Goal: Task Accomplishment & Management: Complete application form

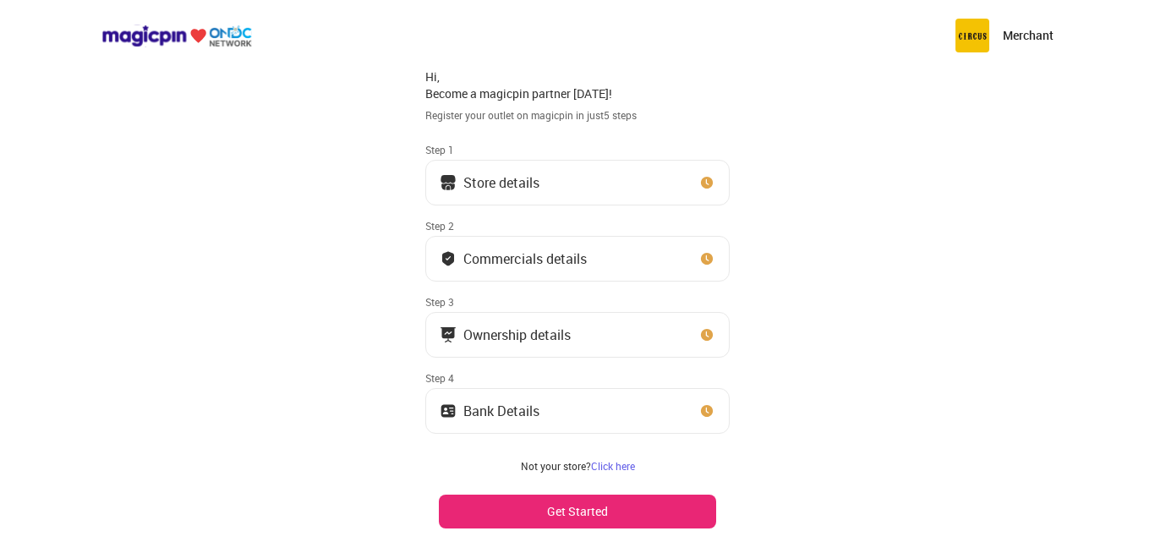
click at [525, 184] on div "Store details" at bounding box center [501, 182] width 76 height 8
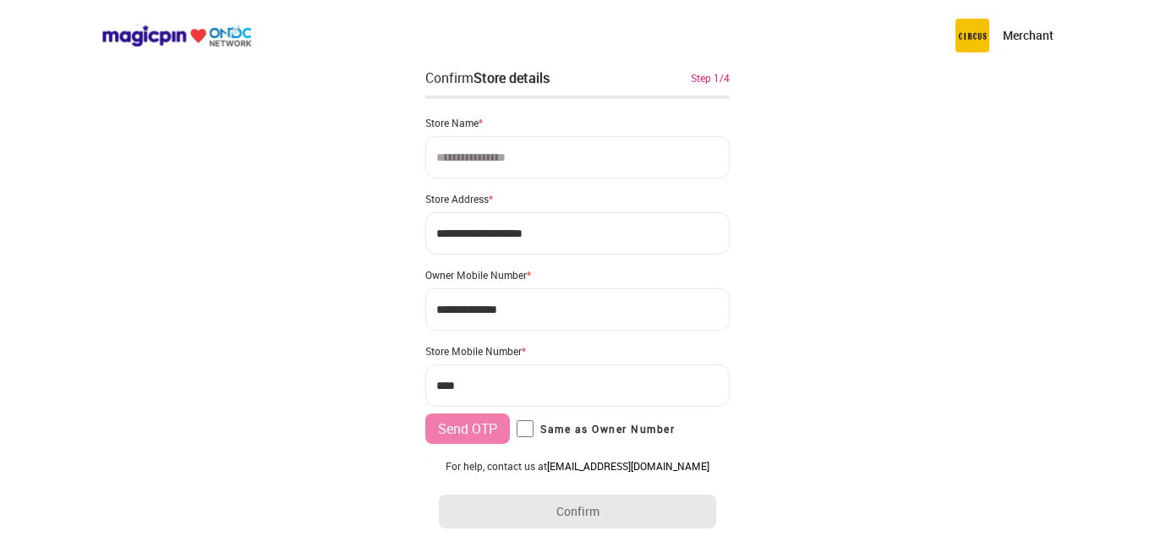
click at [523, 155] on input at bounding box center [577, 157] width 304 height 42
type input "**********"
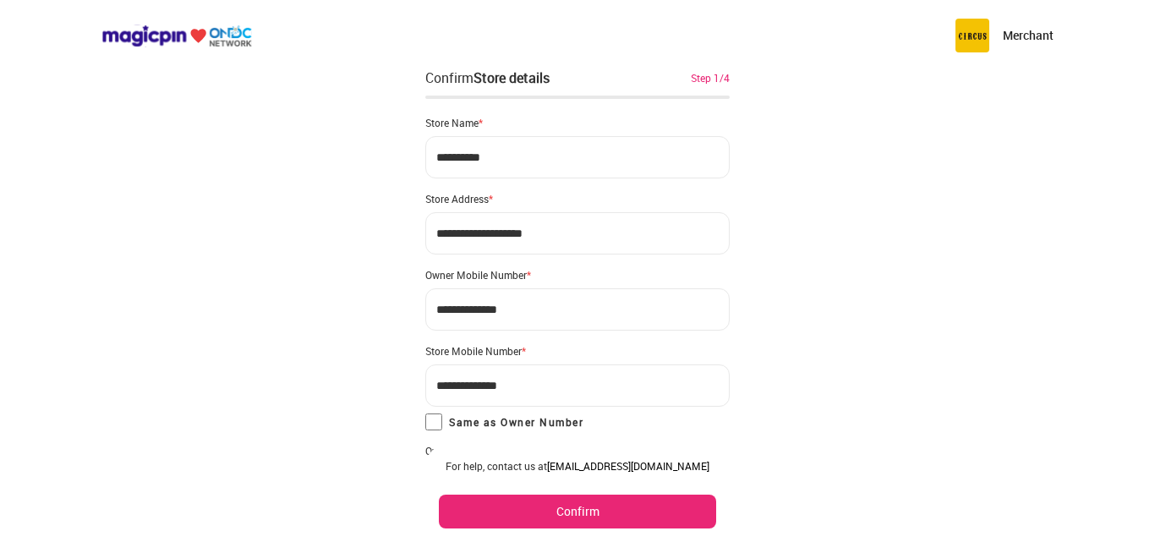
click at [562, 523] on button "Confirm" at bounding box center [577, 512] width 277 height 34
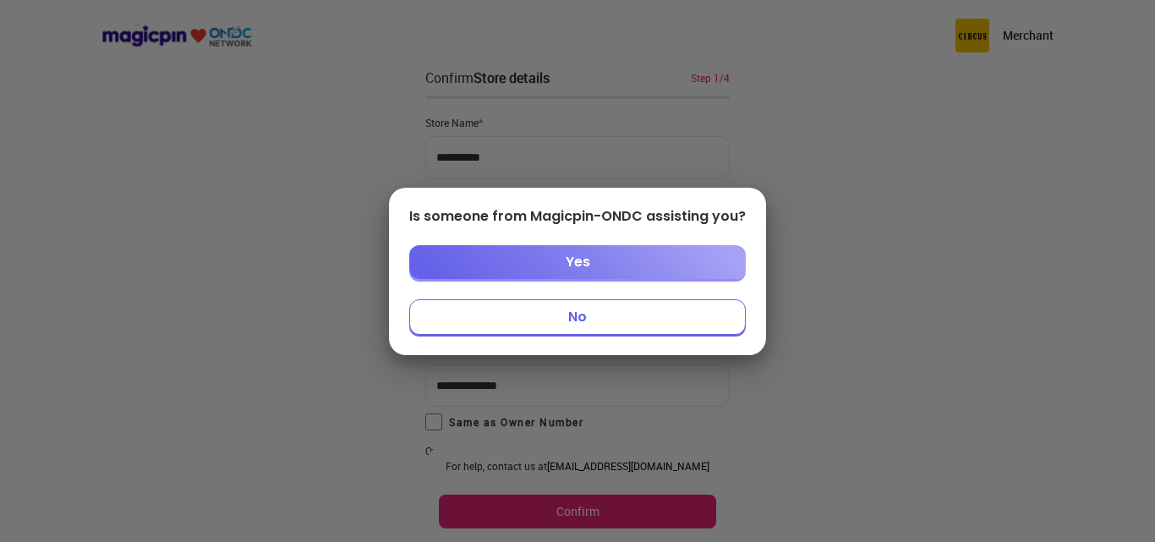
click at [604, 315] on button "No" at bounding box center [577, 317] width 337 height 36
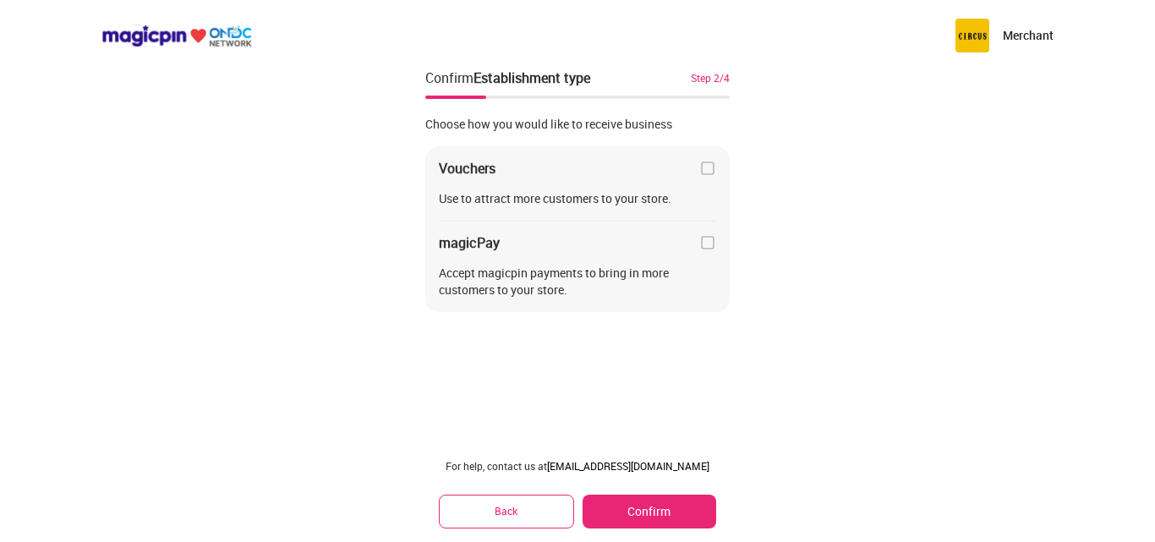
click at [704, 171] on img at bounding box center [707, 168] width 17 height 17
click at [660, 505] on button "Confirm" at bounding box center [650, 512] width 134 height 34
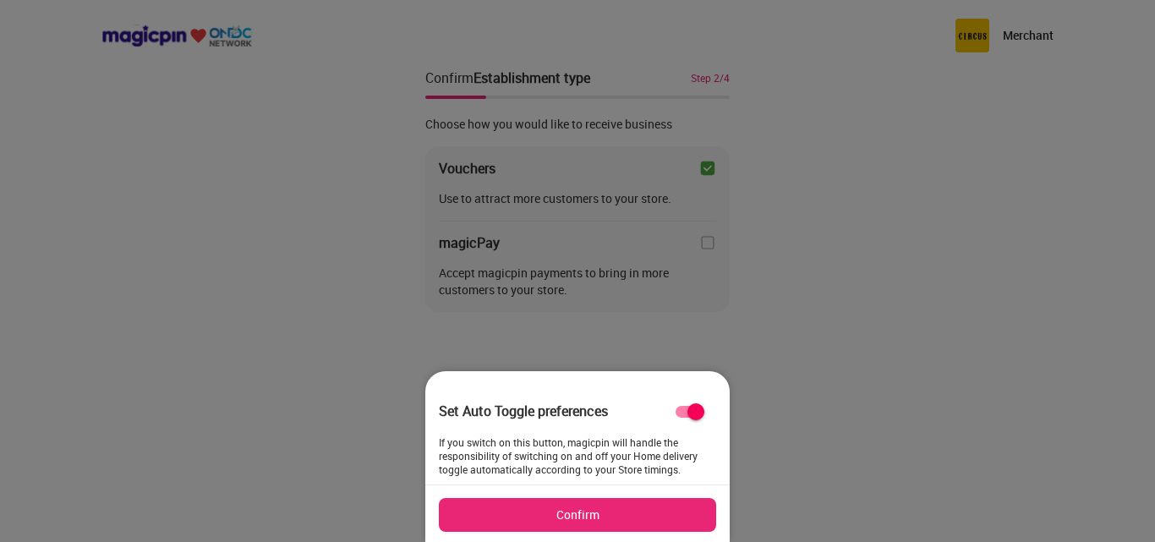
click at [589, 526] on button "Confirm" at bounding box center [577, 515] width 277 height 34
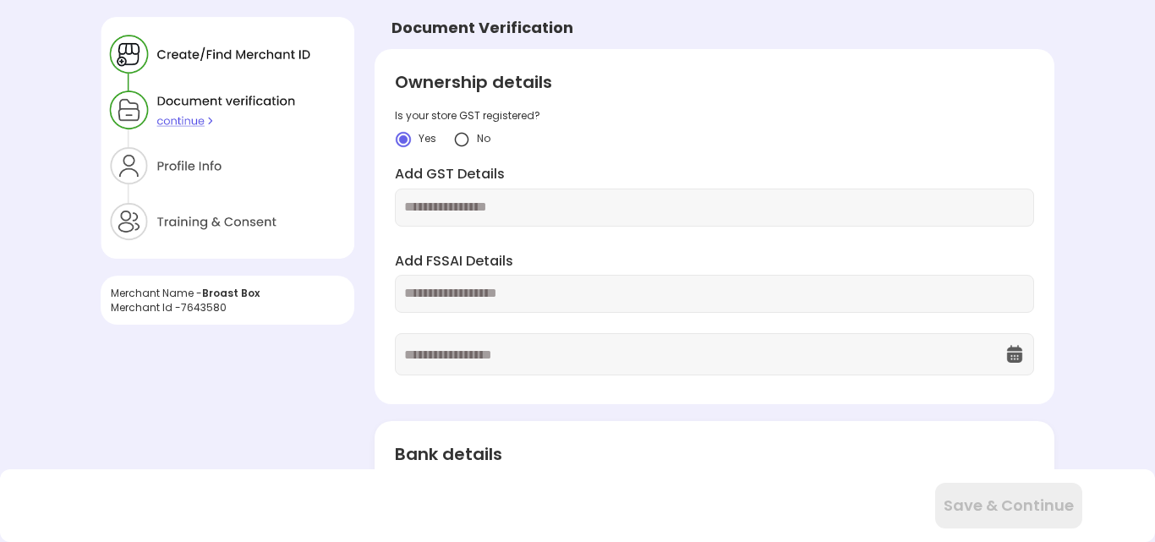
click at [495, 293] on input "text" at bounding box center [714, 293] width 620 height 19
click at [462, 138] on img at bounding box center [461, 139] width 17 height 17
click at [477, 304] on input "text" at bounding box center [714, 293] width 620 height 19
type input "**********"
click at [497, 370] on input "text" at bounding box center [704, 354] width 600 height 41
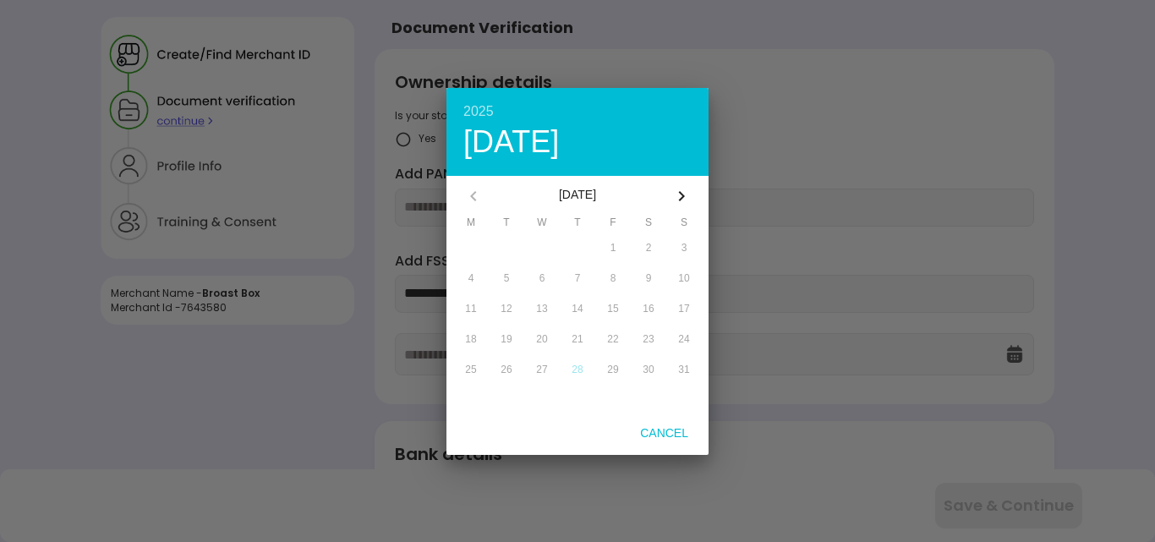
click at [485, 114] on div "2025" at bounding box center [577, 112] width 228 height 14
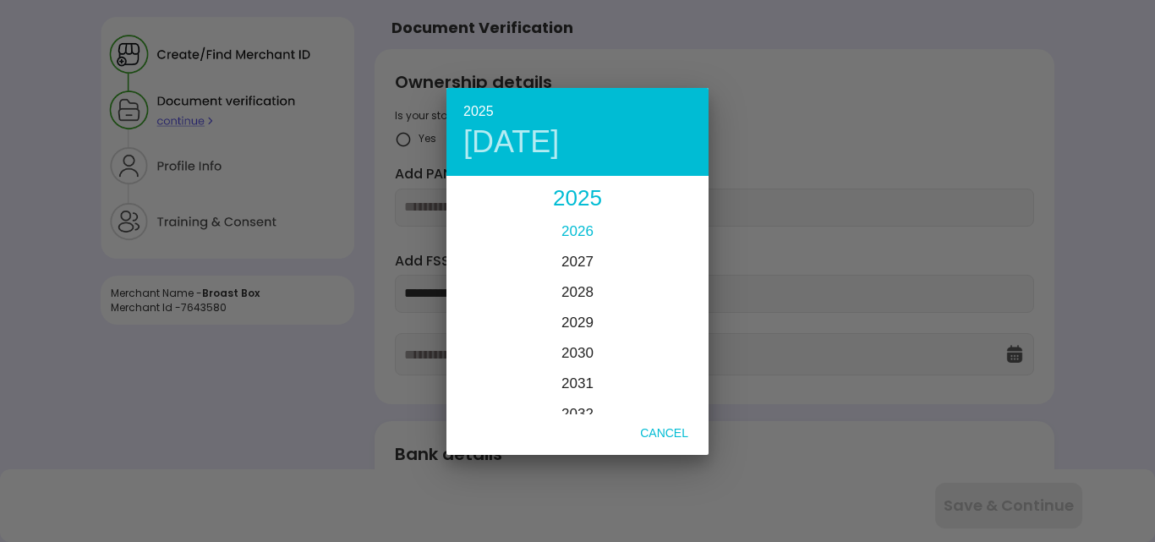
click at [582, 227] on span "2026" at bounding box center [578, 231] width 32 height 16
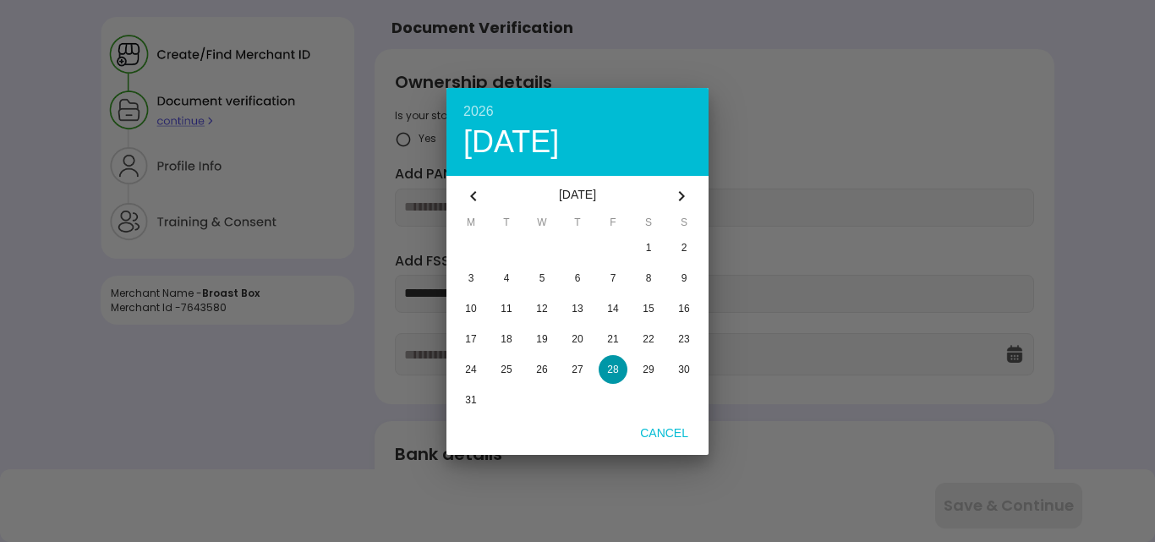
click at [618, 373] on span "28" at bounding box center [612, 370] width 11 height 12
type input "**********"
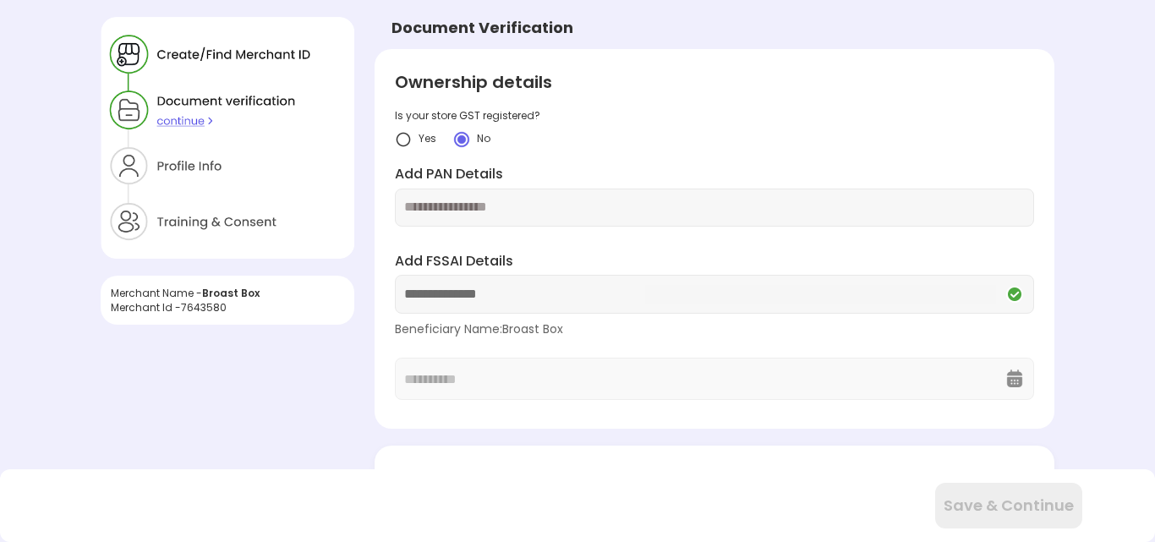
click at [863, 419] on div "**********" at bounding box center [714, 239] width 679 height 381
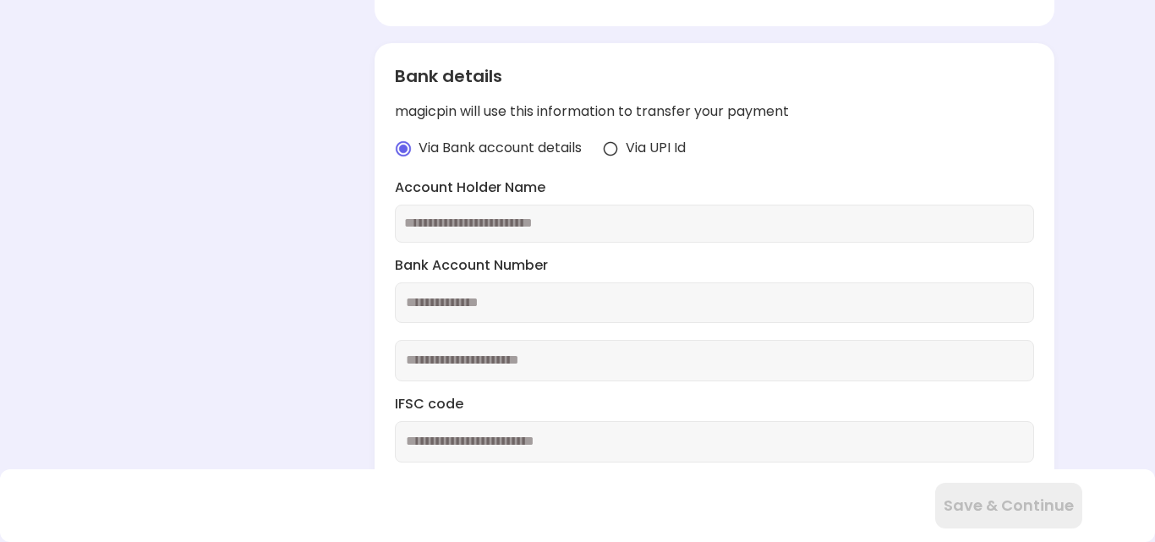
scroll to position [406, 0]
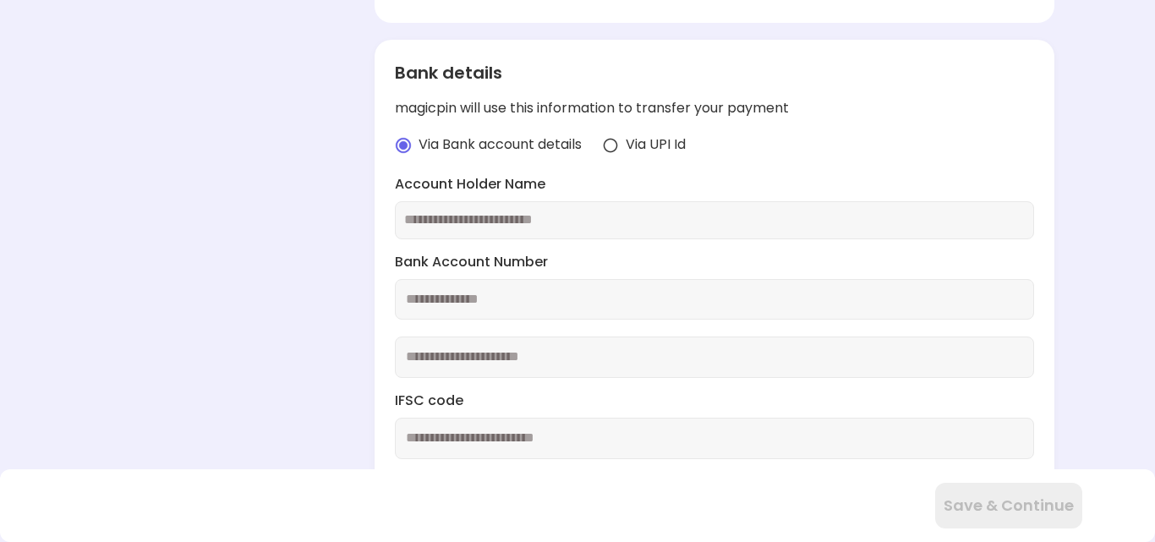
click at [607, 289] on input "number" at bounding box center [714, 299] width 638 height 41
click at [554, 229] on input "text" at bounding box center [714, 220] width 620 height 19
click at [616, 142] on img at bounding box center [610, 145] width 17 height 17
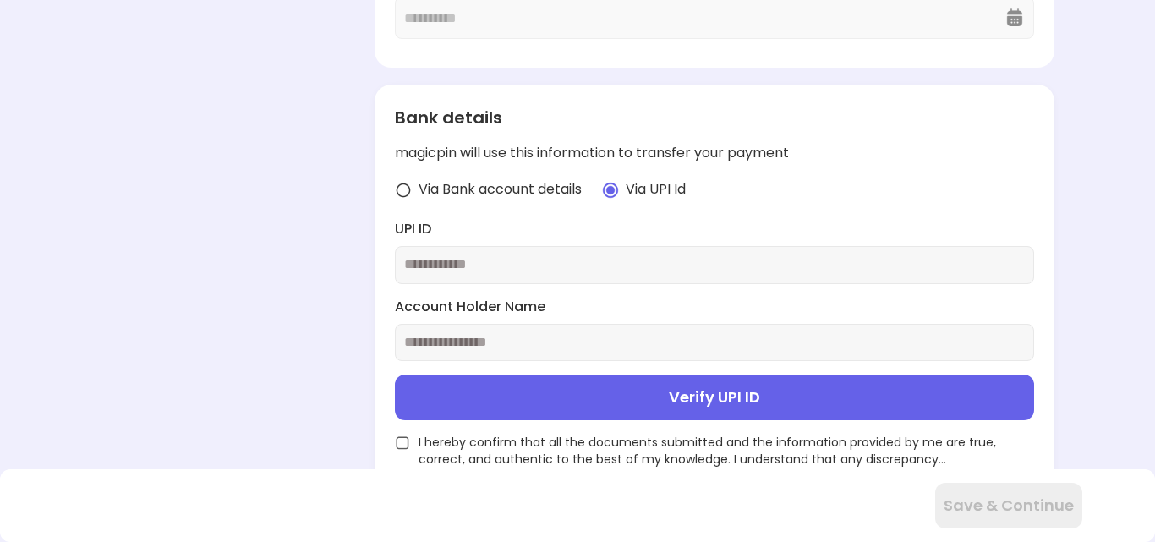
scroll to position [361, 0]
click at [540, 268] on input "text" at bounding box center [714, 264] width 620 height 19
type input "**********"
click at [625, 347] on input "text" at bounding box center [714, 342] width 620 height 19
click at [684, 405] on button "Verify UPI ID" at bounding box center [714, 398] width 638 height 46
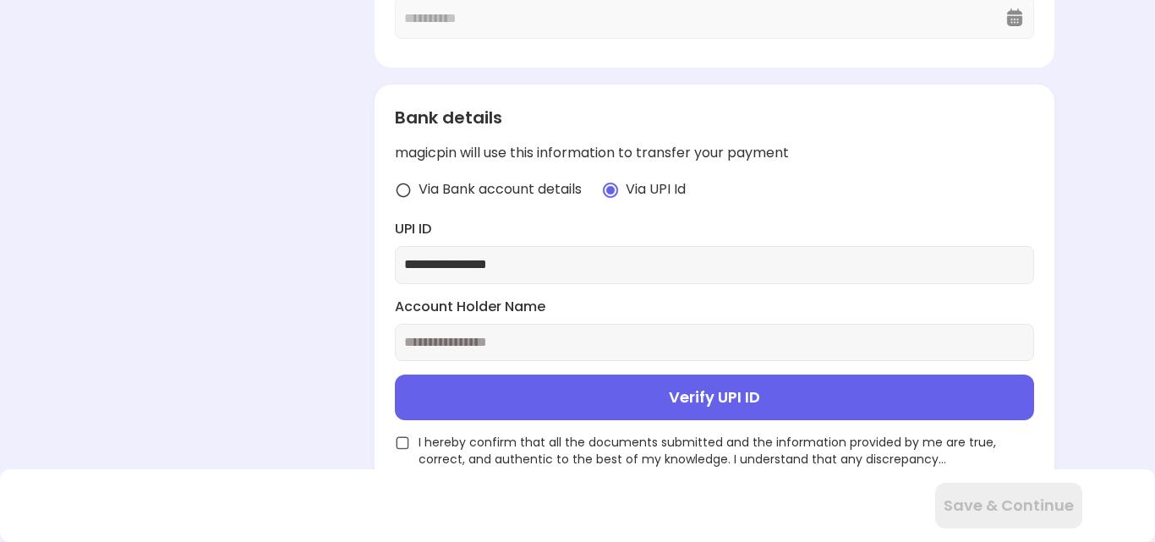
type input "**********"
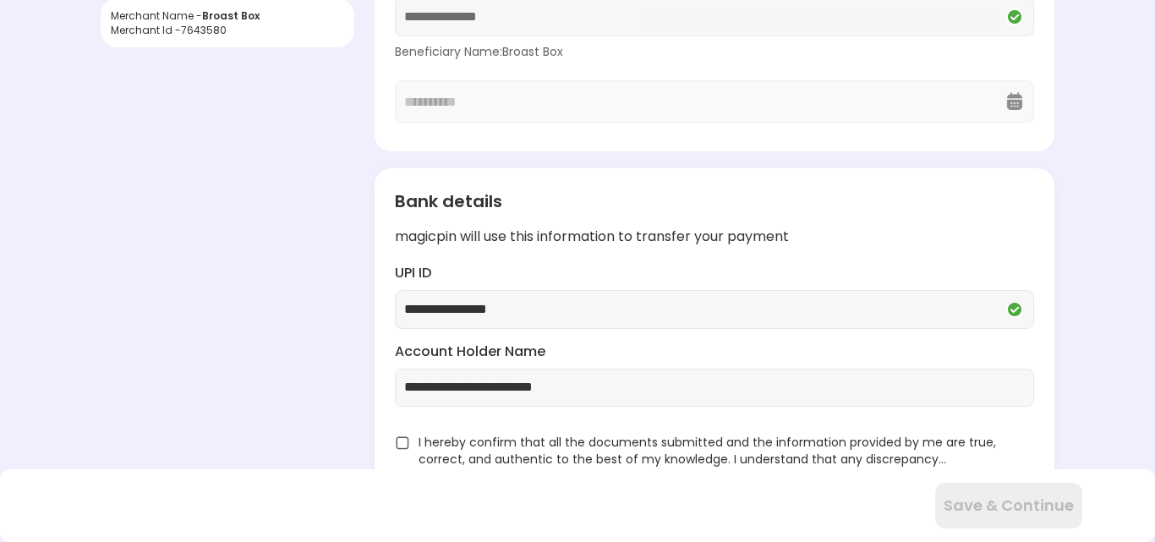
click at [399, 451] on div "I hereby confirm that all the documents submitted and the information provided …" at bounding box center [714, 451] width 638 height 34
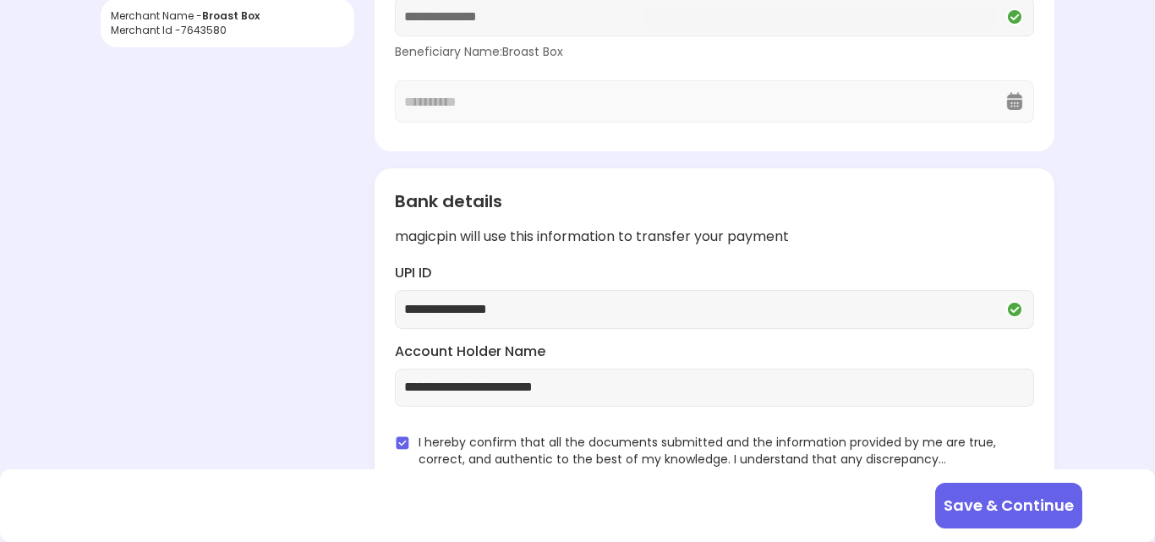
click at [1000, 512] on button "Save & Continue" at bounding box center [1008, 506] width 147 height 46
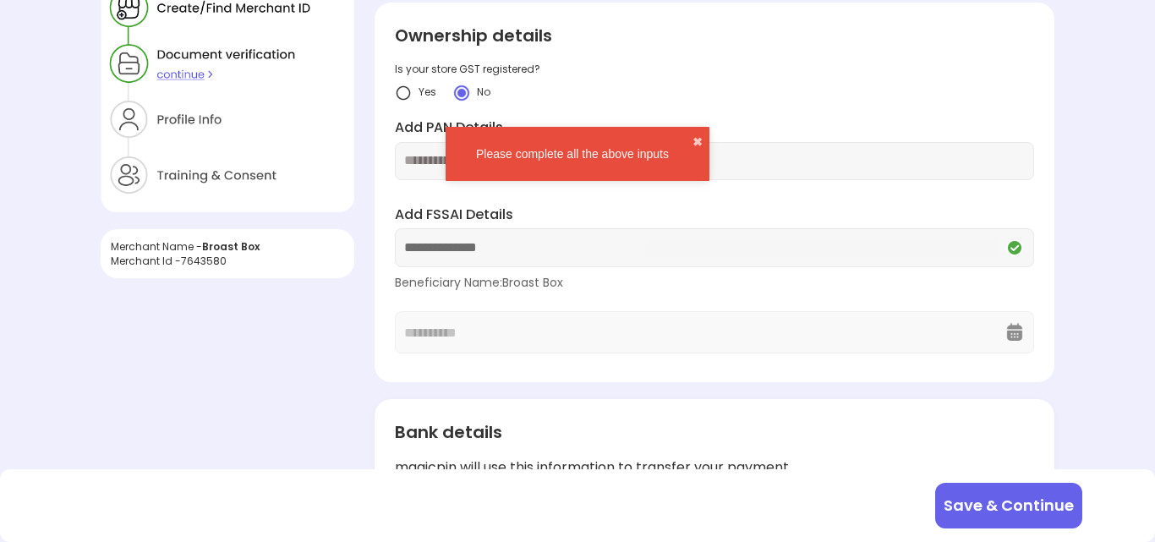
scroll to position [0, 0]
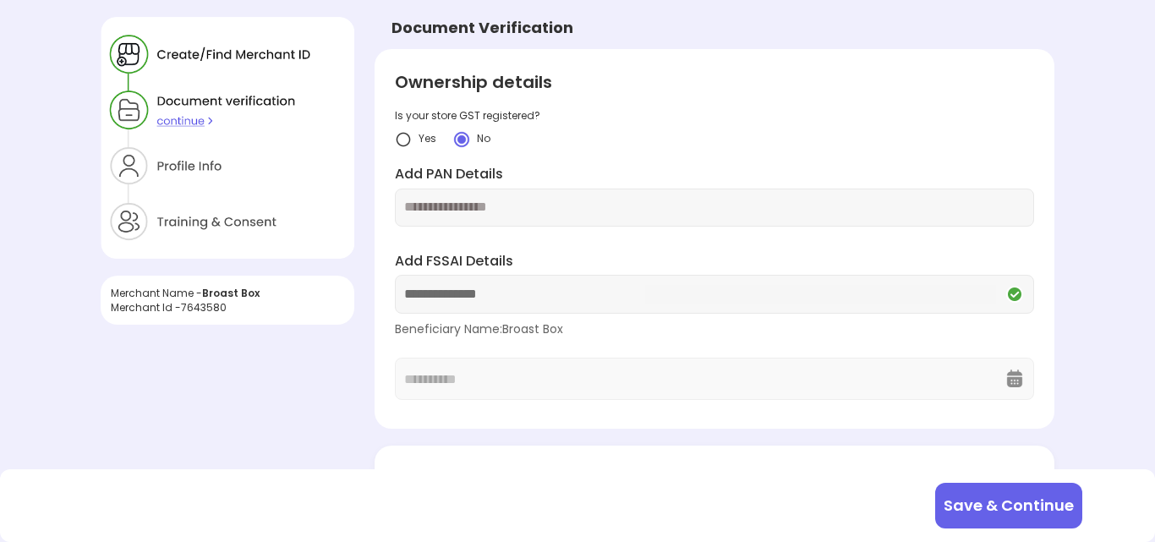
click at [688, 195] on div at bounding box center [714, 208] width 638 height 38
click at [529, 209] on input "text" at bounding box center [714, 207] width 620 height 19
type input "*"
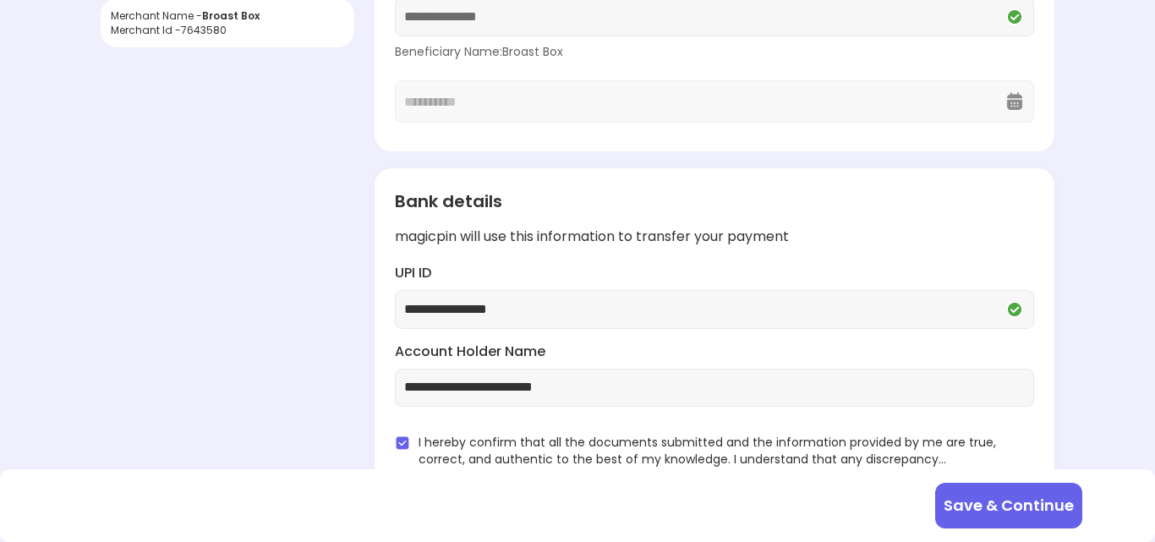
type input "**********"
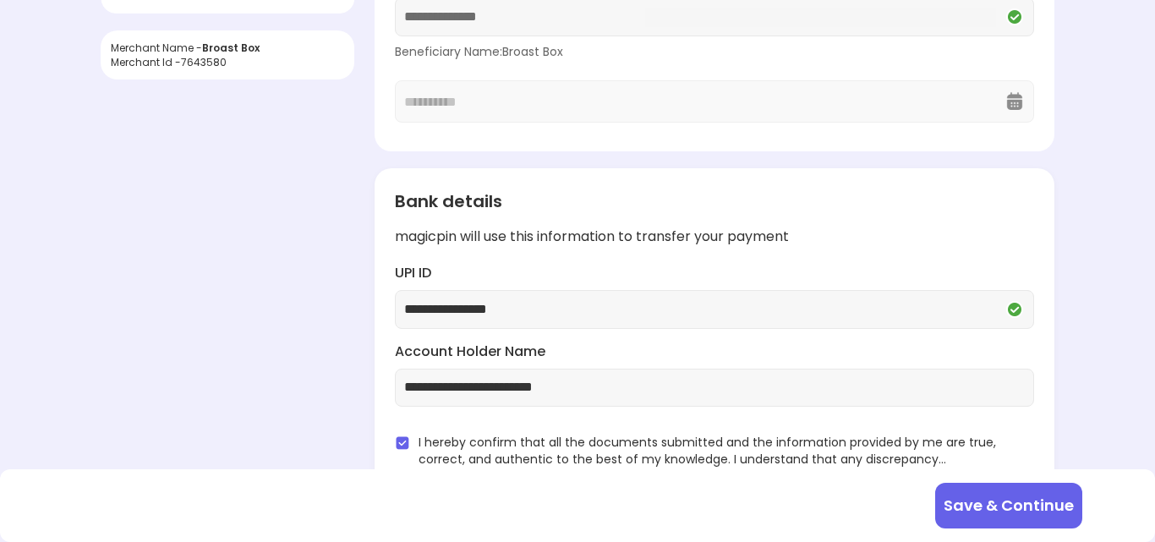
click at [1007, 514] on button "Save & Continue" at bounding box center [1008, 506] width 147 height 46
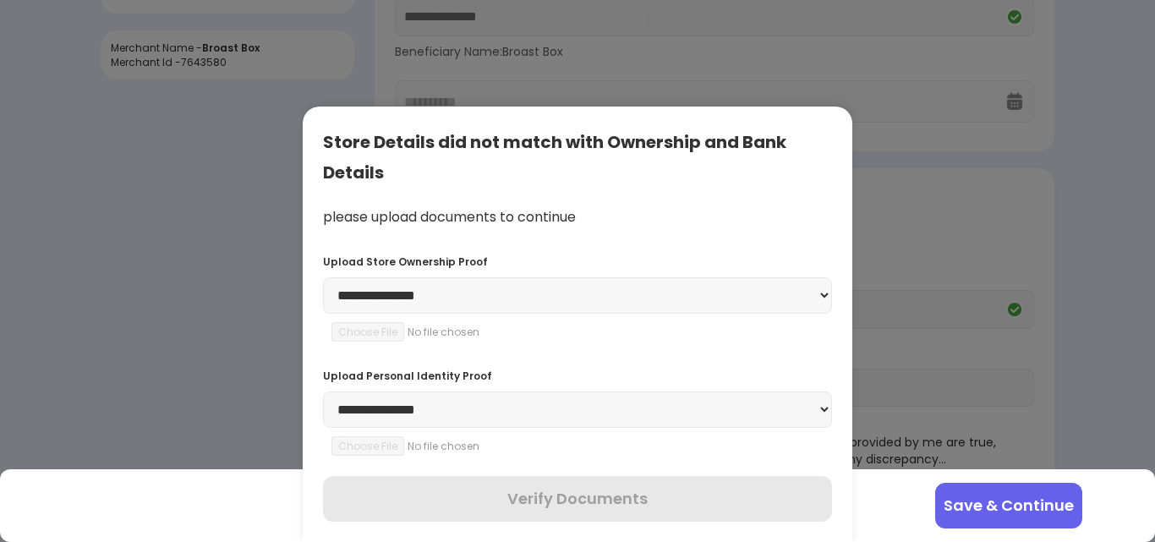
click at [561, 282] on select "**********" at bounding box center [577, 295] width 509 height 36
select select "**********"
click at [323, 277] on select "**********" at bounding box center [577, 295] width 509 height 36
click at [383, 332] on input "file" at bounding box center [447, 331] width 230 height 19
click at [495, 350] on div "**********" at bounding box center [578, 325] width 550 height 436
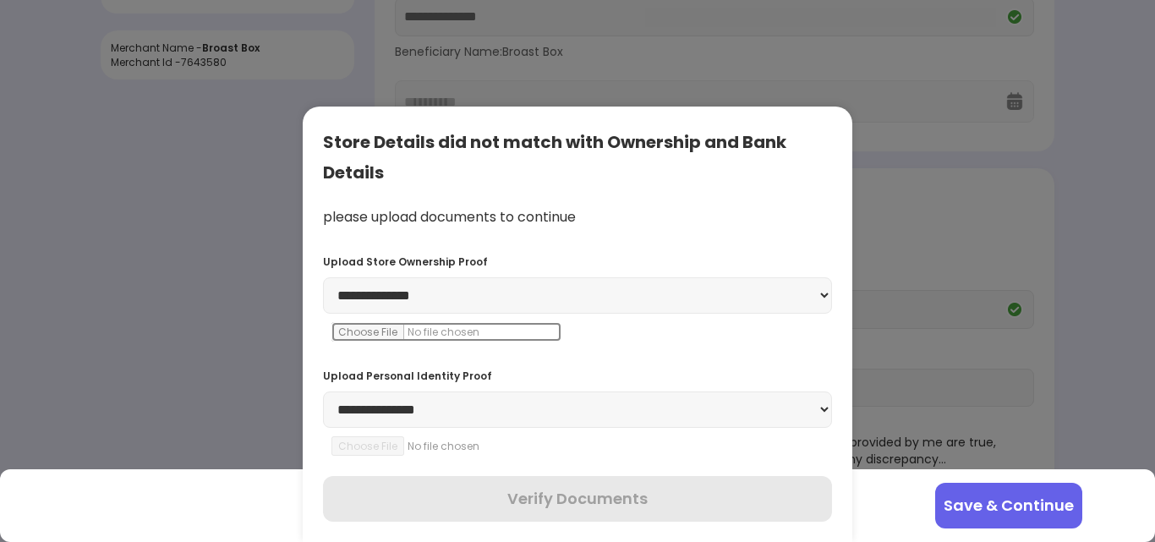
click at [381, 325] on input "file" at bounding box center [447, 331] width 230 height 19
type input "**********"
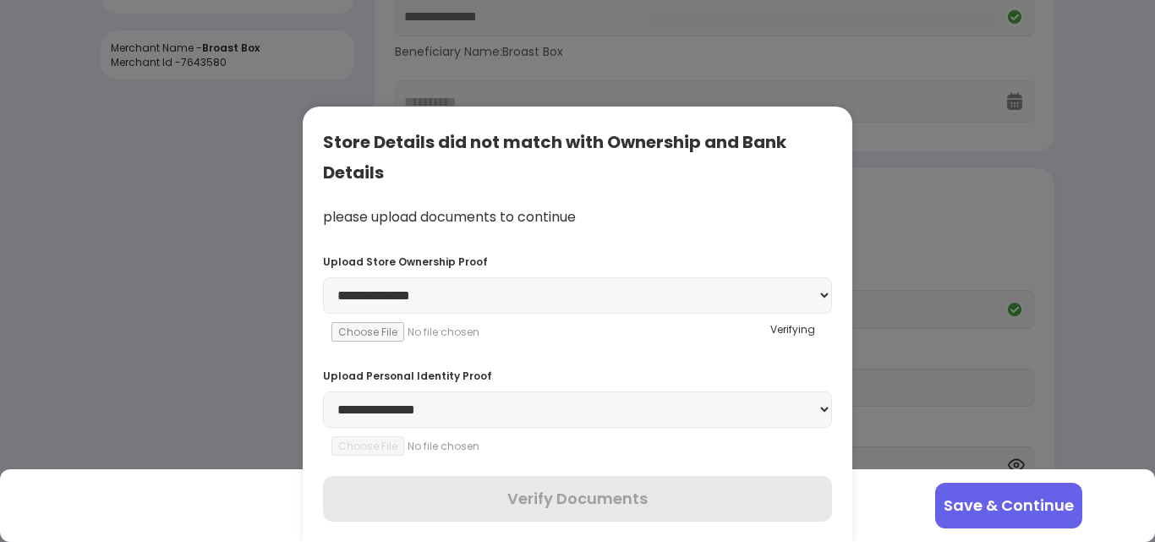
click at [608, 337] on div "**********" at bounding box center [578, 325] width 550 height 436
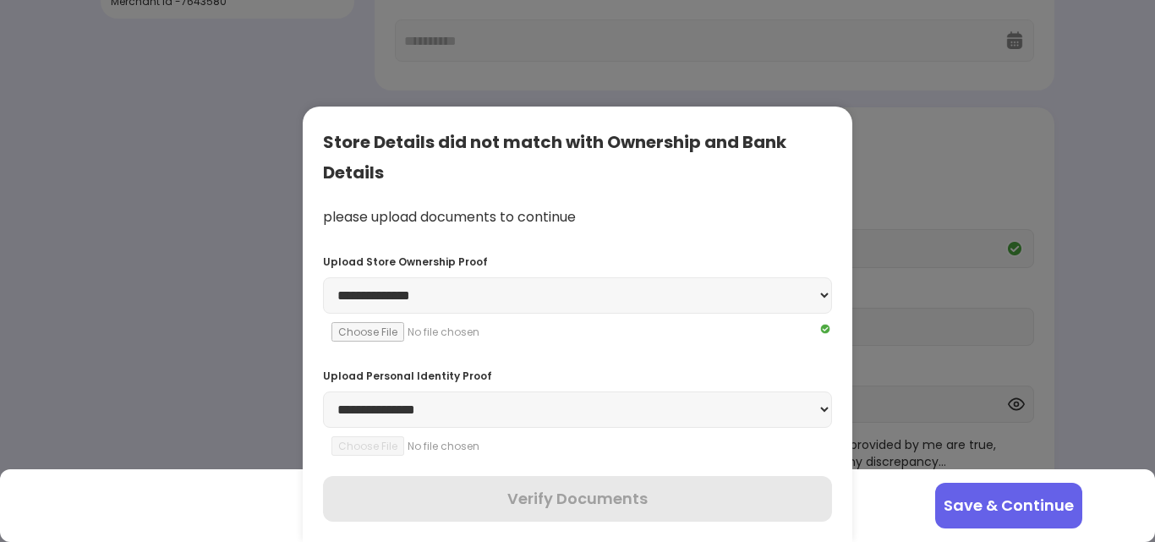
scroll to position [309, 0]
click at [626, 408] on select "**********" at bounding box center [577, 410] width 509 height 36
select select "******"
click at [323, 392] on select "**********" at bounding box center [577, 410] width 509 height 36
click at [365, 447] on input "file" at bounding box center [447, 445] width 230 height 19
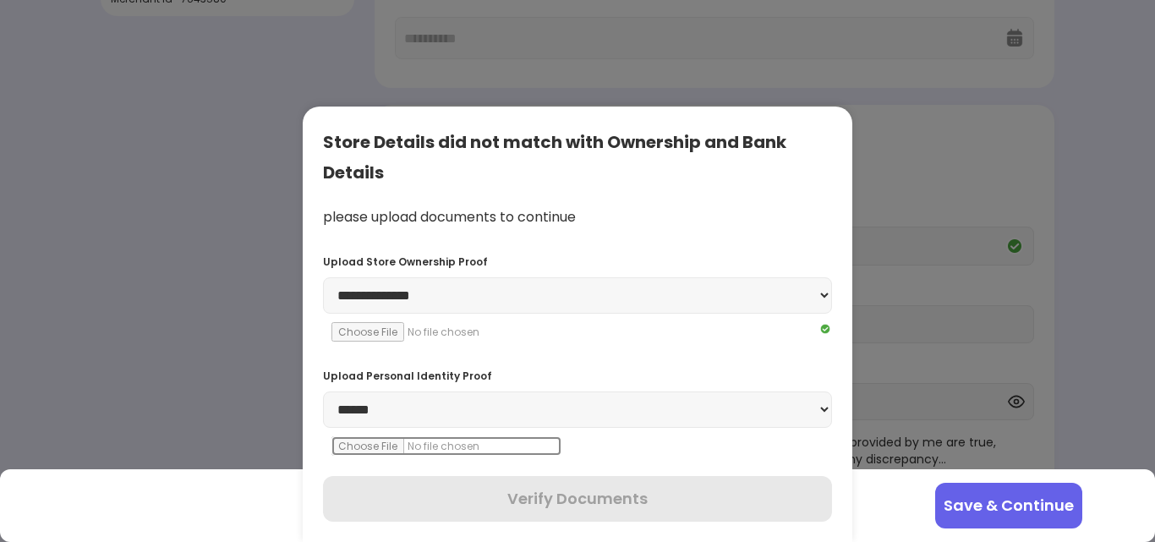
click at [489, 443] on input "file" at bounding box center [447, 445] width 230 height 19
type input "**********"
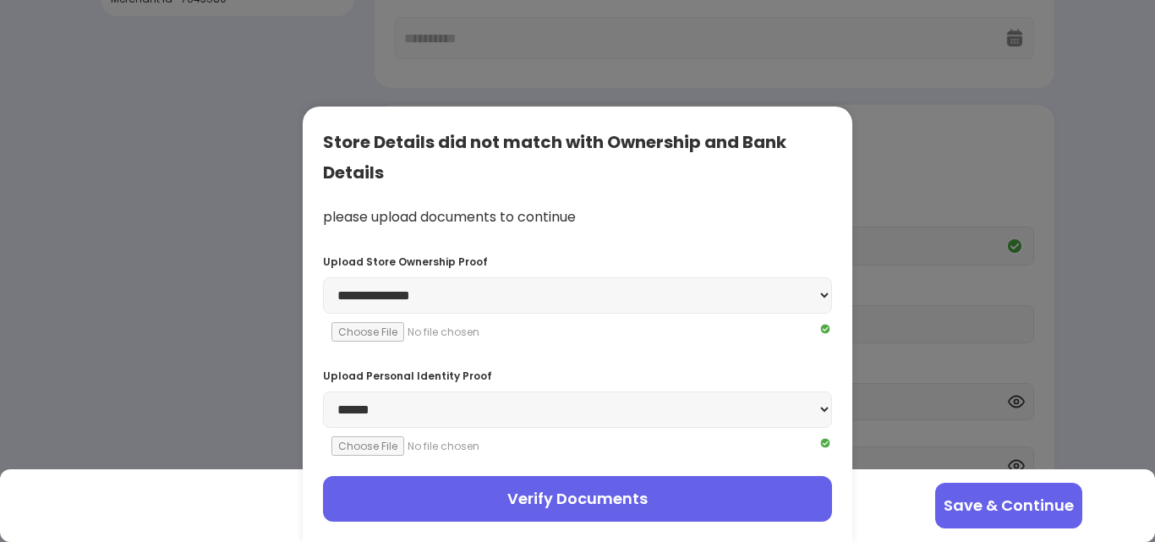
click at [825, 407] on select "**********" at bounding box center [577, 410] width 509 height 36
click at [368, 456] on input "file" at bounding box center [447, 445] width 230 height 19
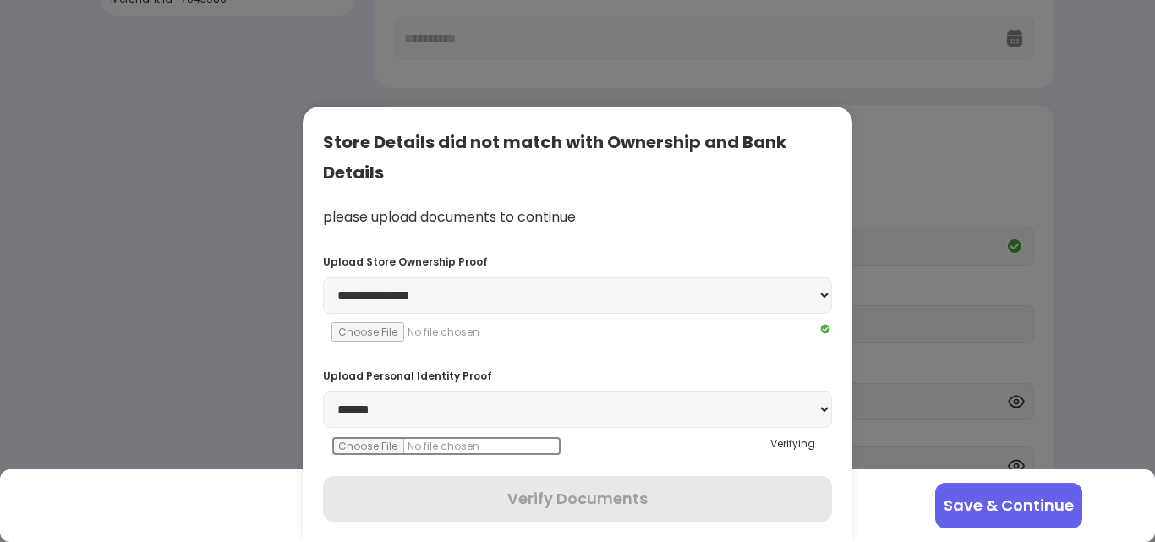
click at [364, 452] on input "file" at bounding box center [447, 445] width 230 height 19
type input "**********"
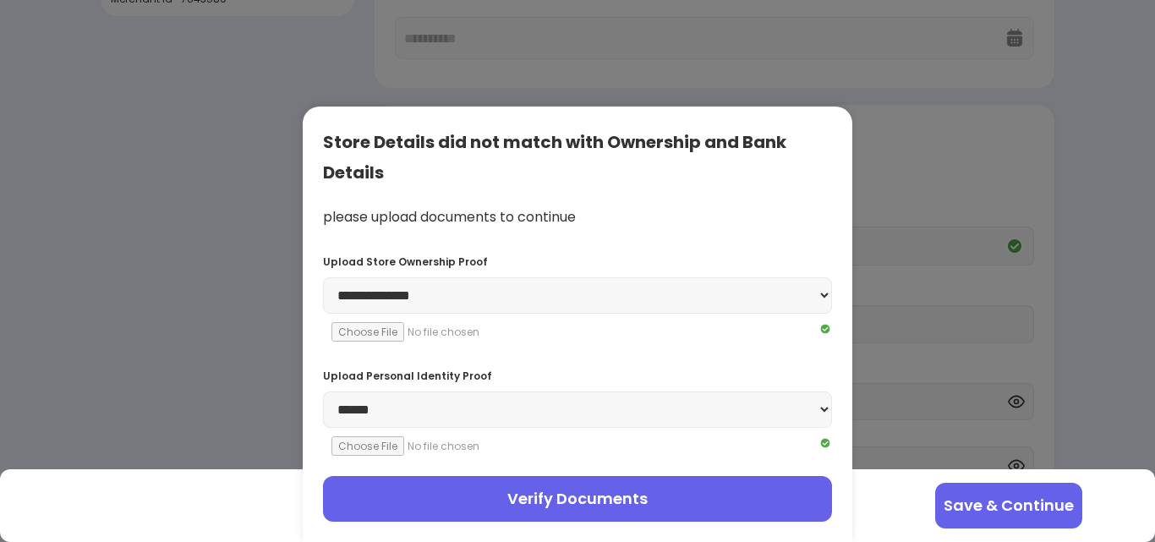
click at [671, 479] on button "Verify Documents" at bounding box center [577, 499] width 509 height 46
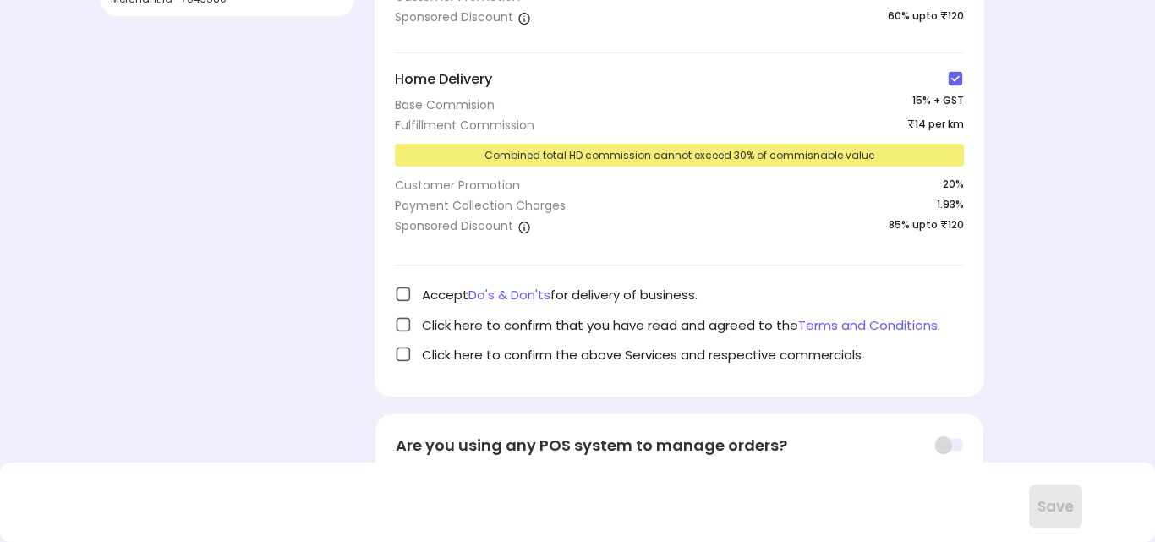
scroll to position [0, 0]
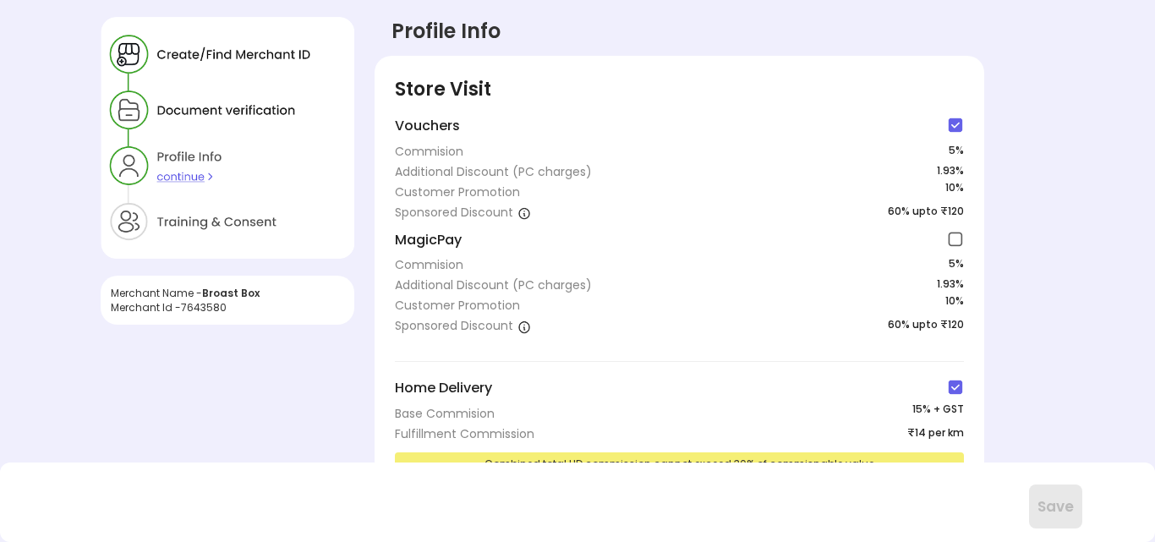
click at [940, 130] on div "Vouchers" at bounding box center [679, 128] width 569 height 23
click at [954, 128] on img at bounding box center [955, 125] width 17 height 17
click at [951, 129] on img at bounding box center [955, 125] width 17 height 17
click at [879, 173] on div "Additional Discount (PC charges) 1.93%" at bounding box center [679, 171] width 569 height 17
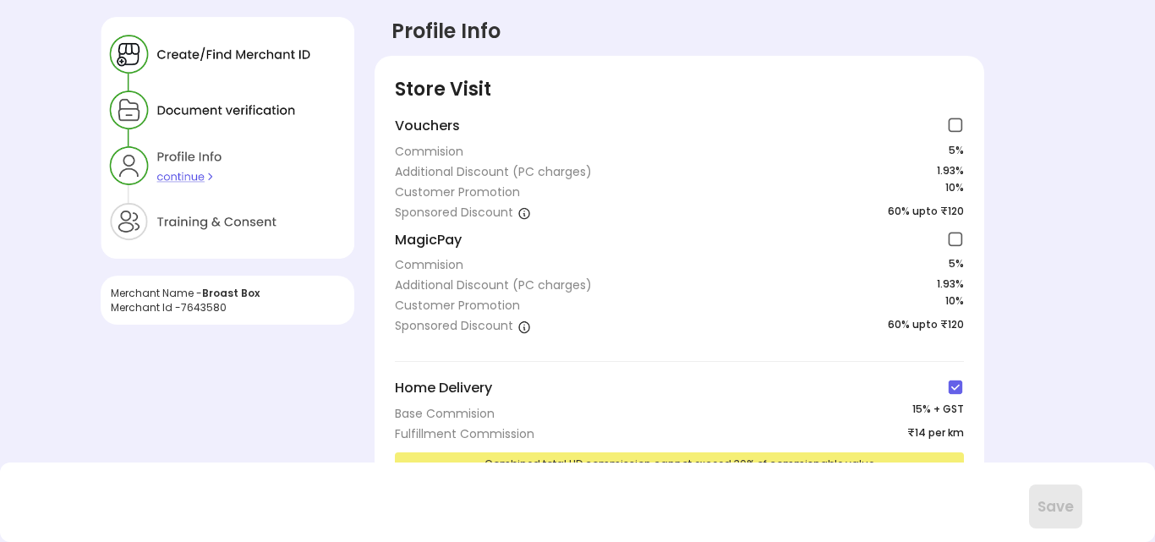
click at [1018, 196] on div "Merchant Name - Broast Box Merchant Id - 7643580 Profile Info Store Visit Vouch…" at bounding box center [577, 484] width 953 height 934
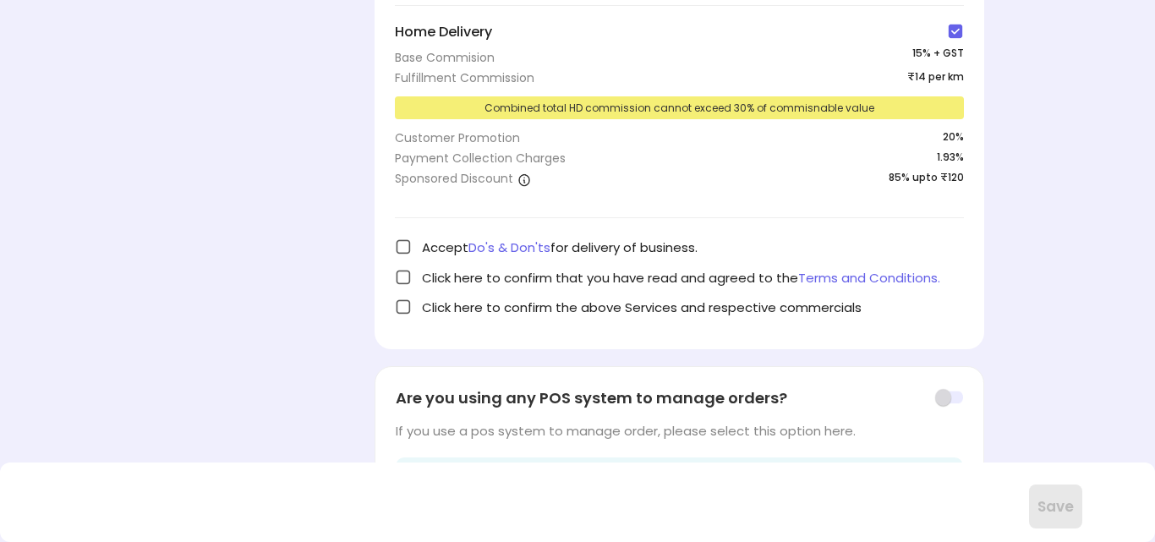
scroll to position [358, 0]
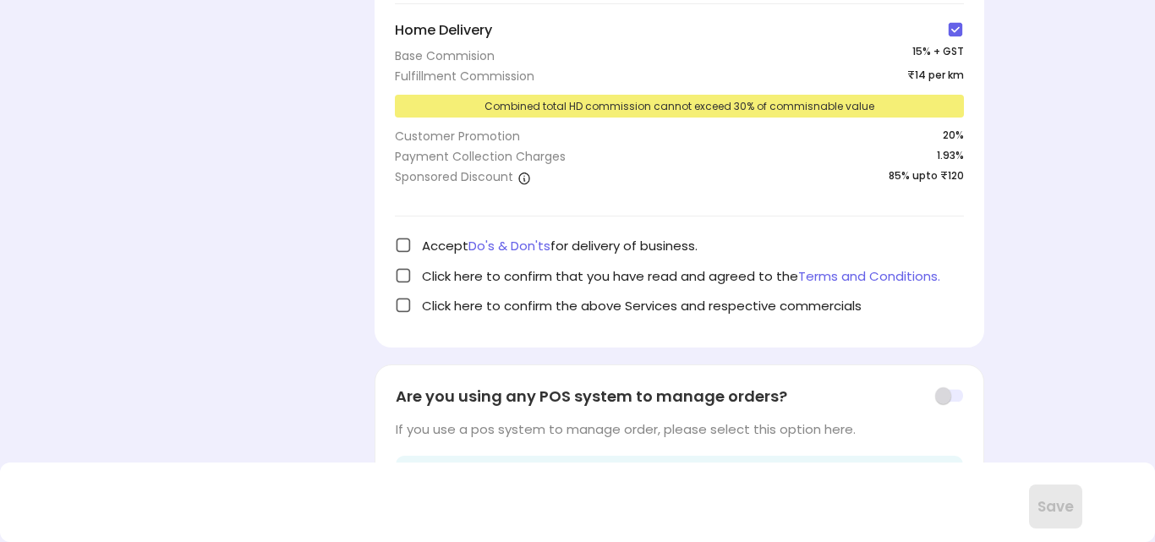
click at [364, 370] on div "Merchant Name - Broast Box Merchant Id - 7643580 Profile Info Store Visit Vouch…" at bounding box center [577, 126] width 953 height 934
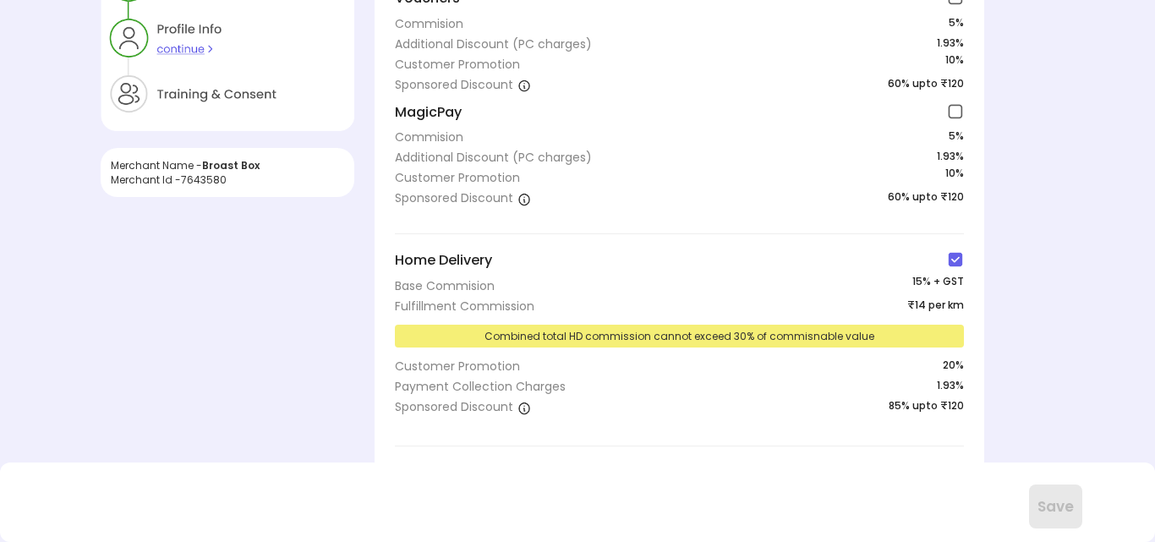
scroll to position [121, 0]
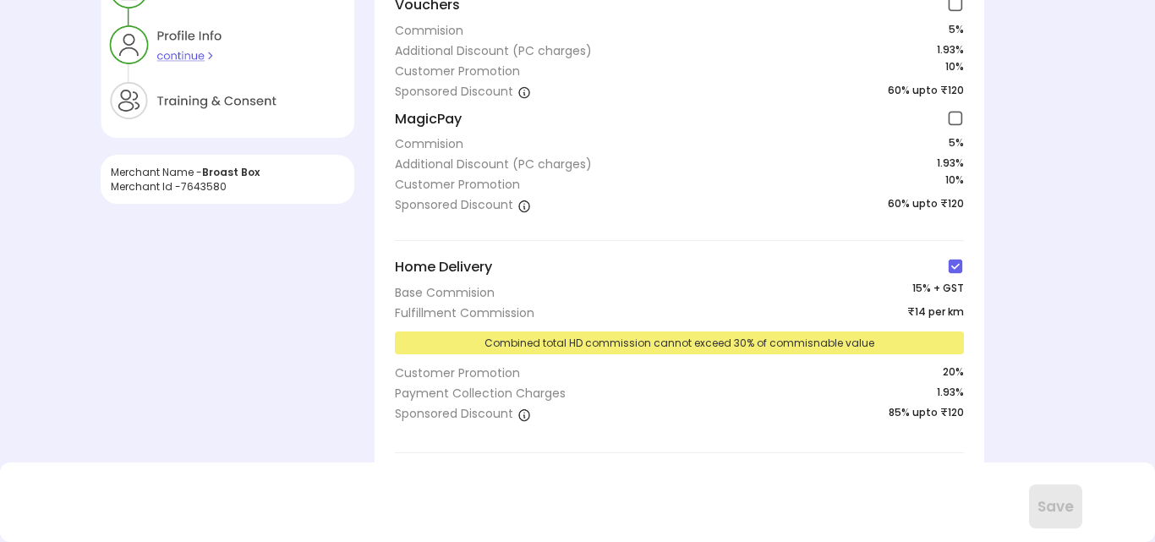
click at [511, 255] on div "Store Visit Vouchers Commision 5 % Additional Discount (PC charges) 1.93% Custo…" at bounding box center [680, 259] width 610 height 649
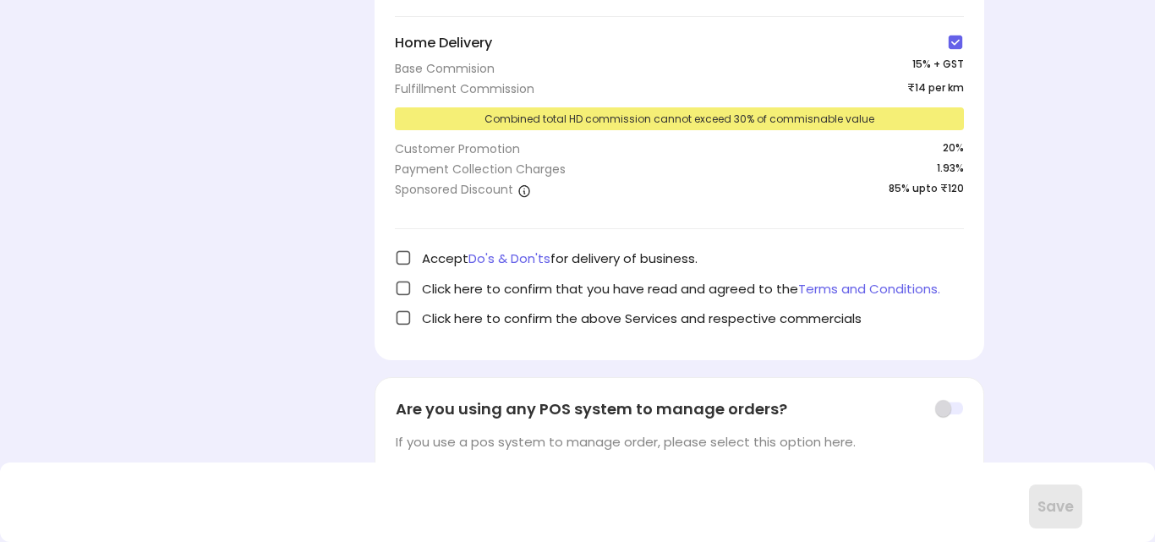
scroll to position [425, 0]
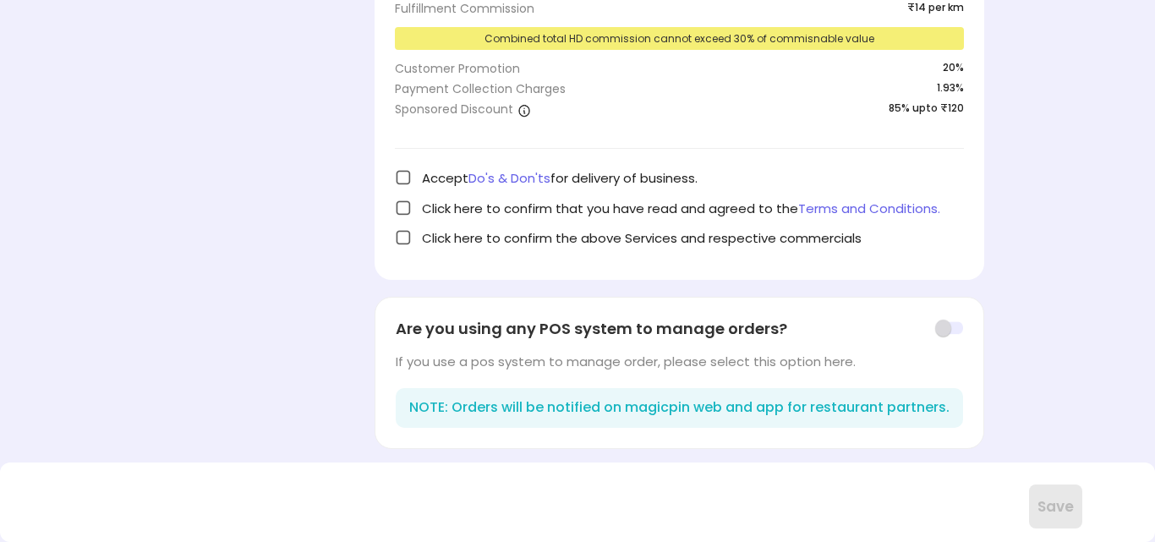
click at [404, 172] on img at bounding box center [403, 177] width 17 height 17
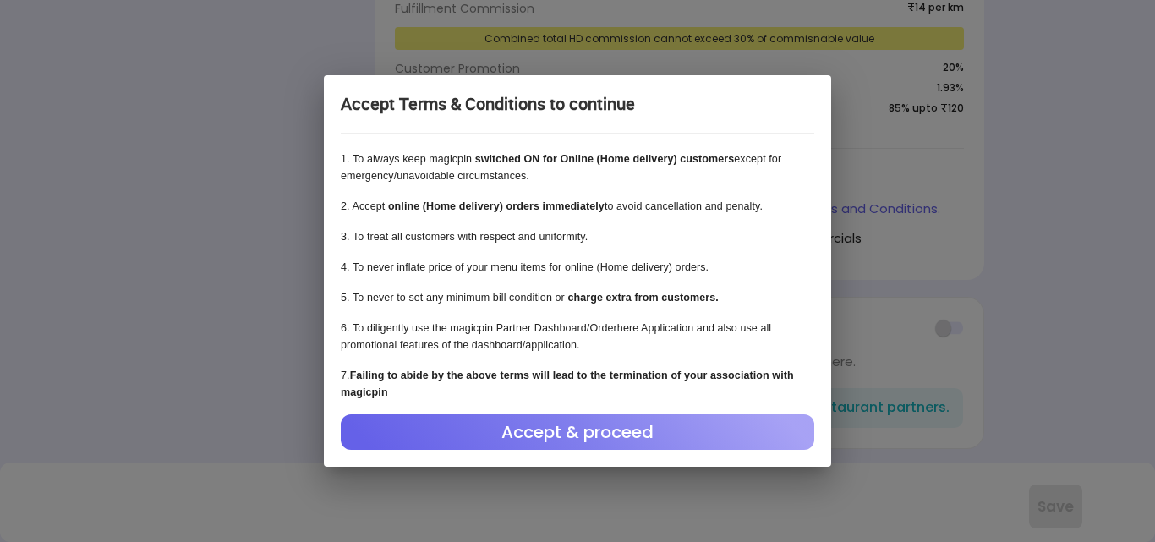
click at [525, 435] on div "Accept & proceed" at bounding box center [578, 432] width 474 height 36
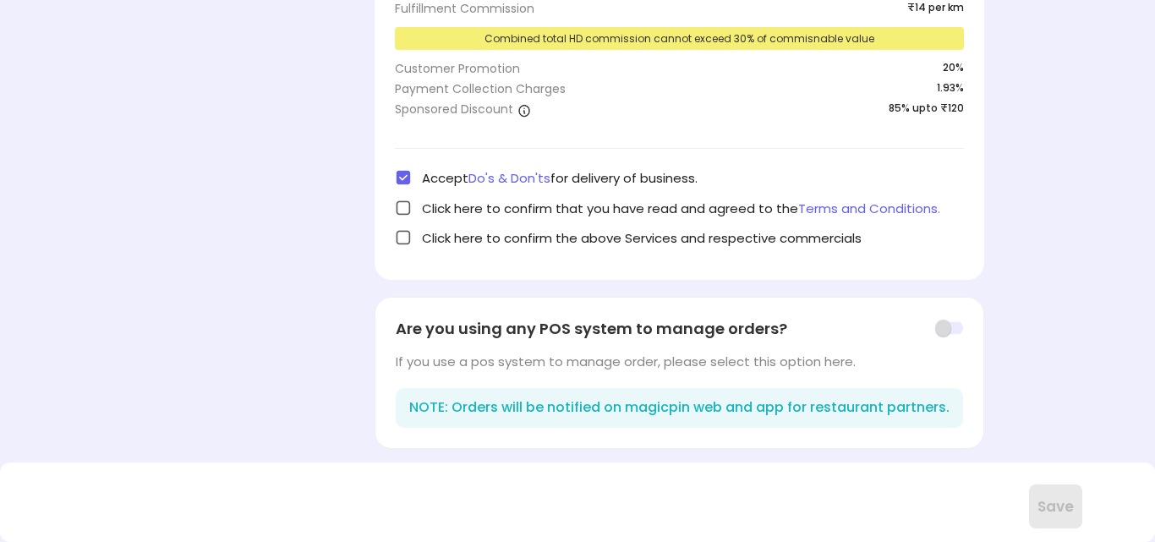
click at [404, 205] on img at bounding box center [403, 208] width 17 height 17
click at [404, 240] on img at bounding box center [403, 237] width 17 height 17
click at [1062, 515] on button "Save" at bounding box center [1055, 507] width 53 height 44
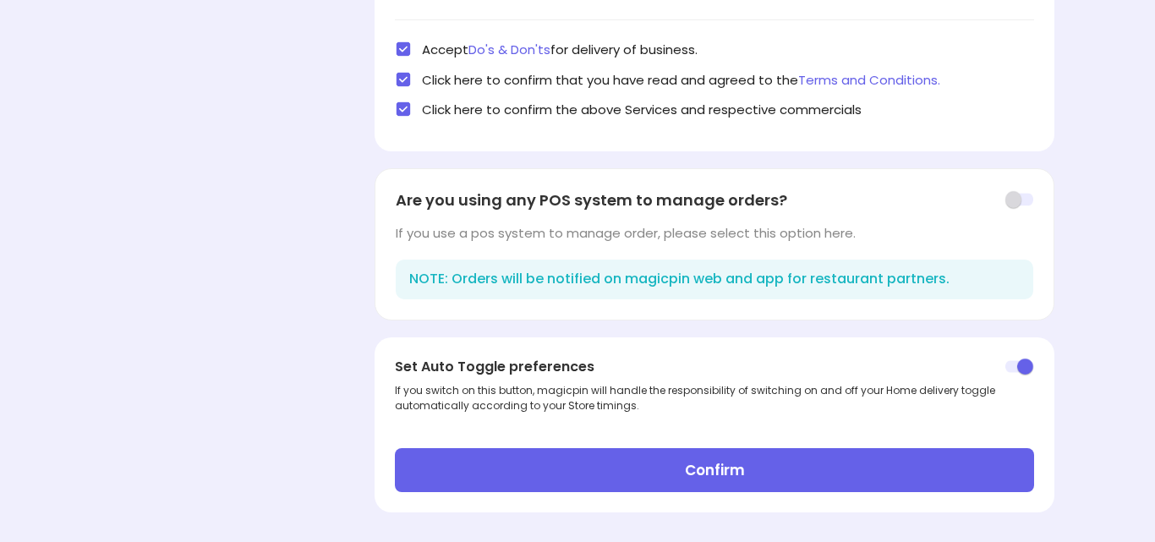
scroll to position [558, 0]
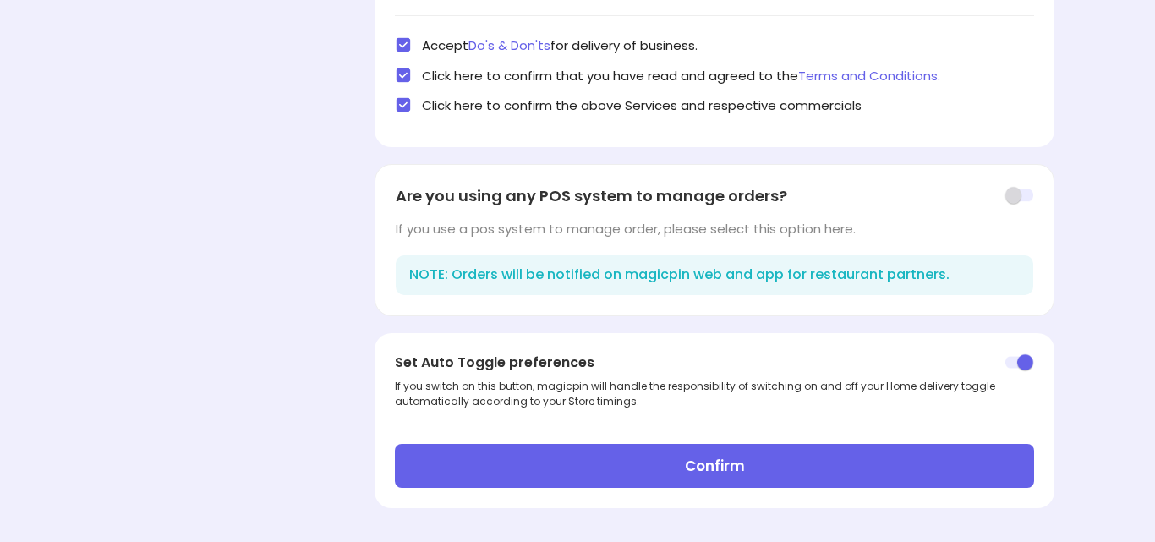
click at [728, 476] on button "Confirm" at bounding box center [714, 466] width 638 height 44
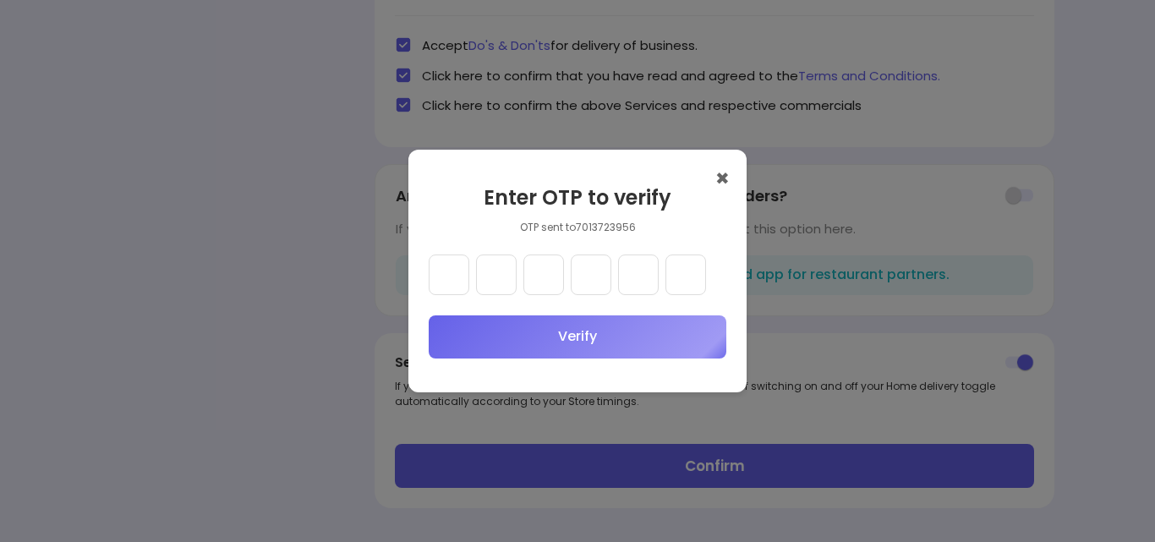
click at [448, 271] on input "text" at bounding box center [449, 275] width 41 height 41
type input "*"
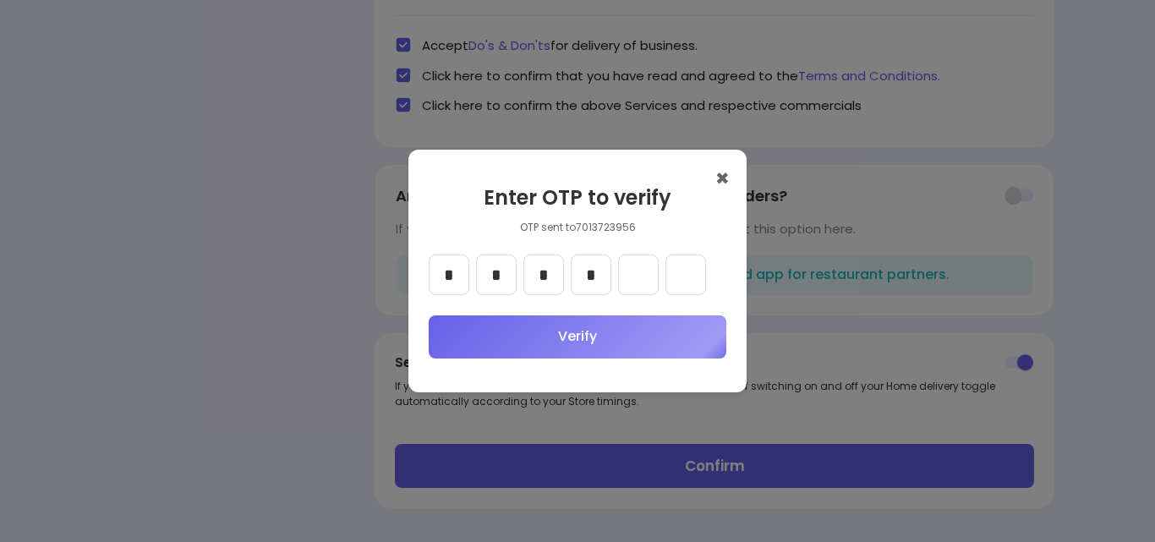
type input "*"
click at [613, 339] on button "Verify" at bounding box center [578, 336] width 298 height 43
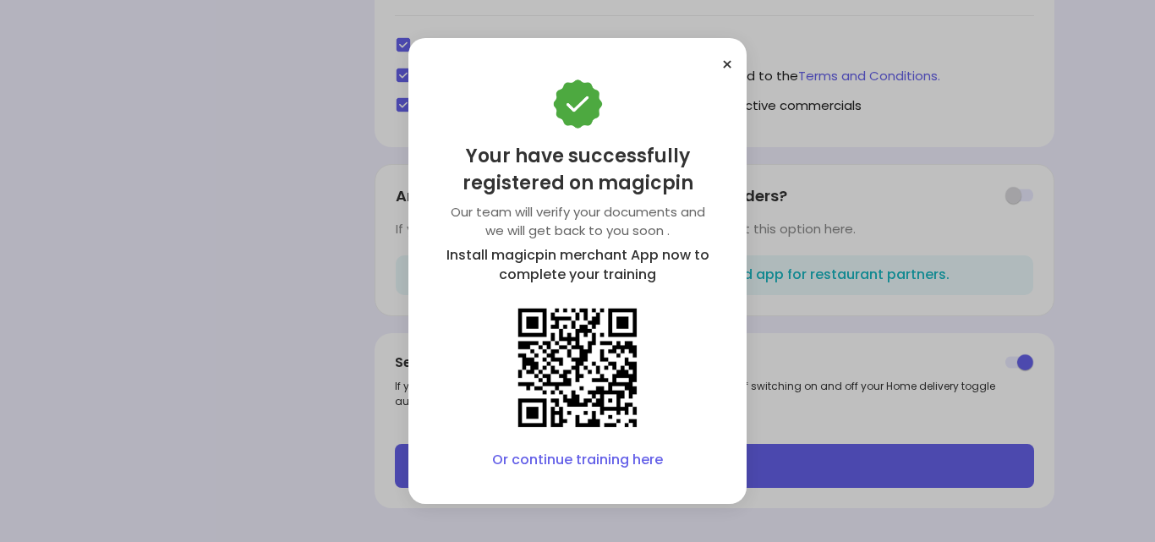
click at [726, 65] on button "×" at bounding box center [727, 65] width 12 height 26
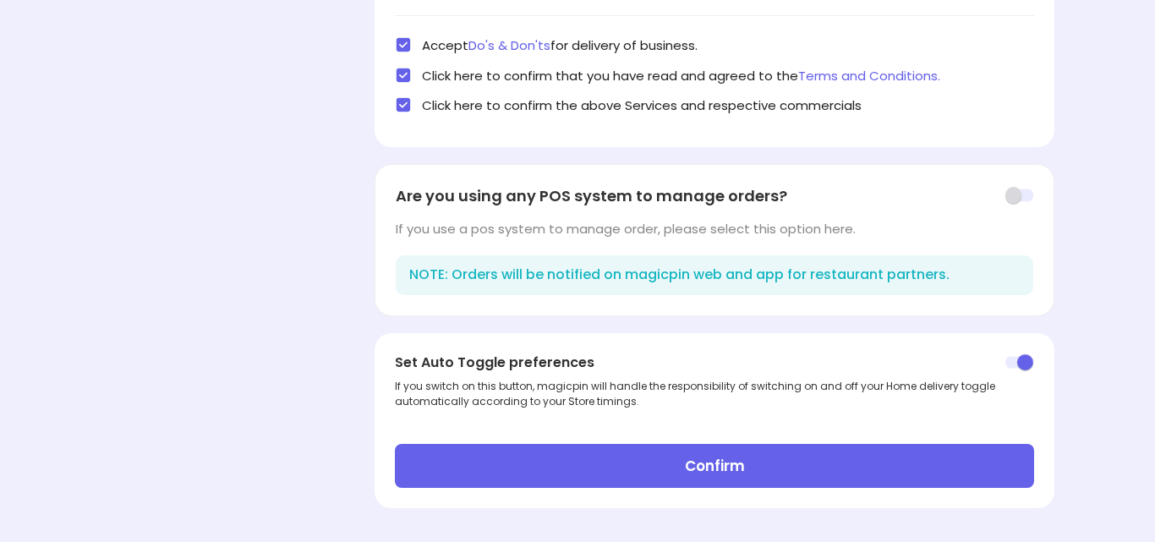
click at [704, 440] on div "Confirm" at bounding box center [714, 462] width 638 height 52
click at [700, 461] on button "Confirm" at bounding box center [714, 466] width 638 height 44
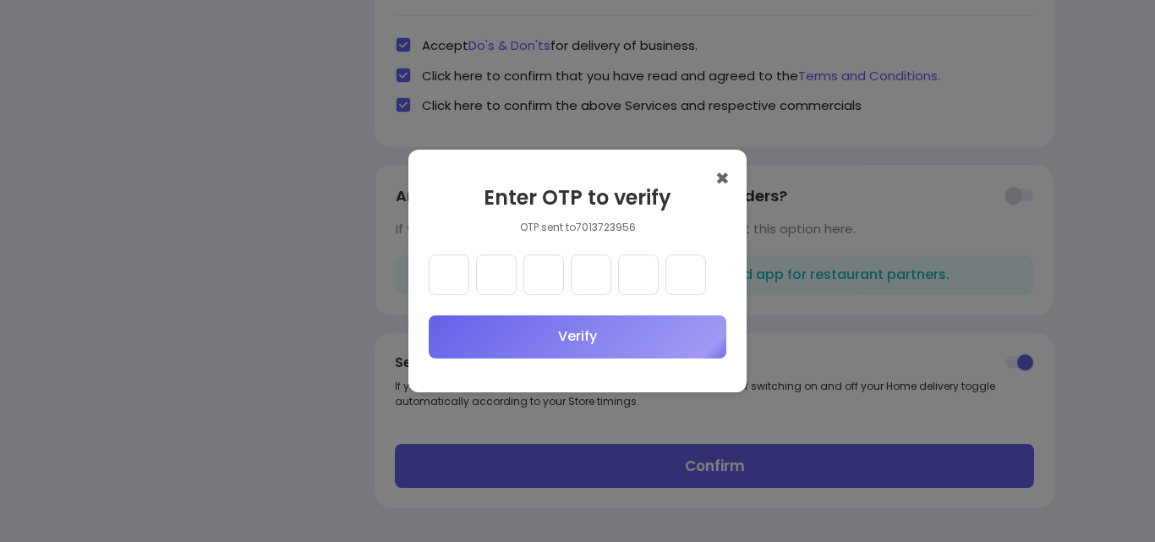
click at [716, 183] on button "✖" at bounding box center [722, 179] width 14 height 25
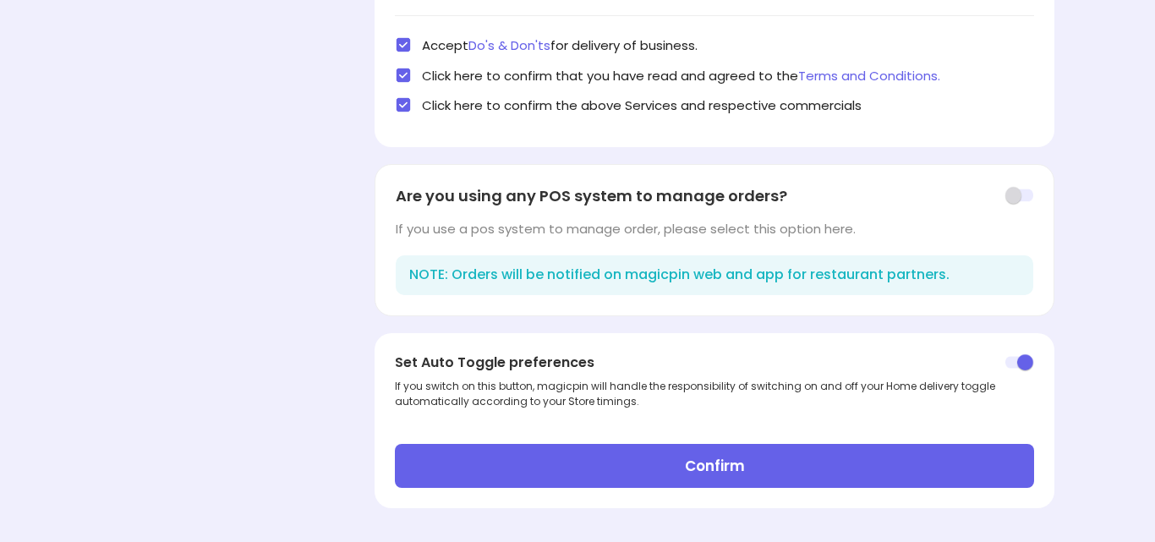
click at [656, 466] on button "Confirm" at bounding box center [714, 466] width 638 height 44
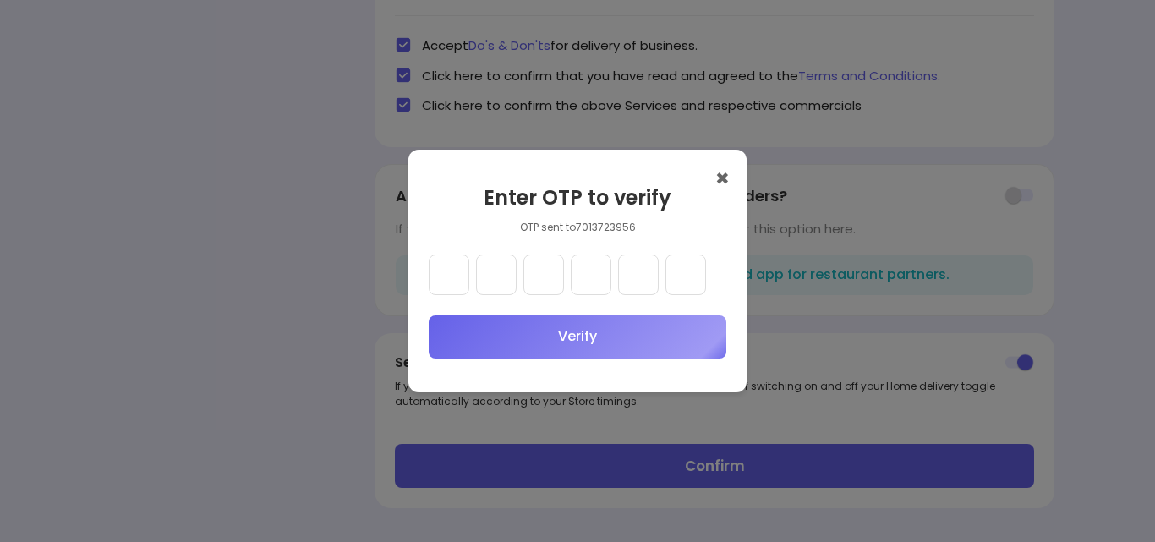
click at [451, 282] on input "text" at bounding box center [449, 275] width 41 height 41
type input "*"
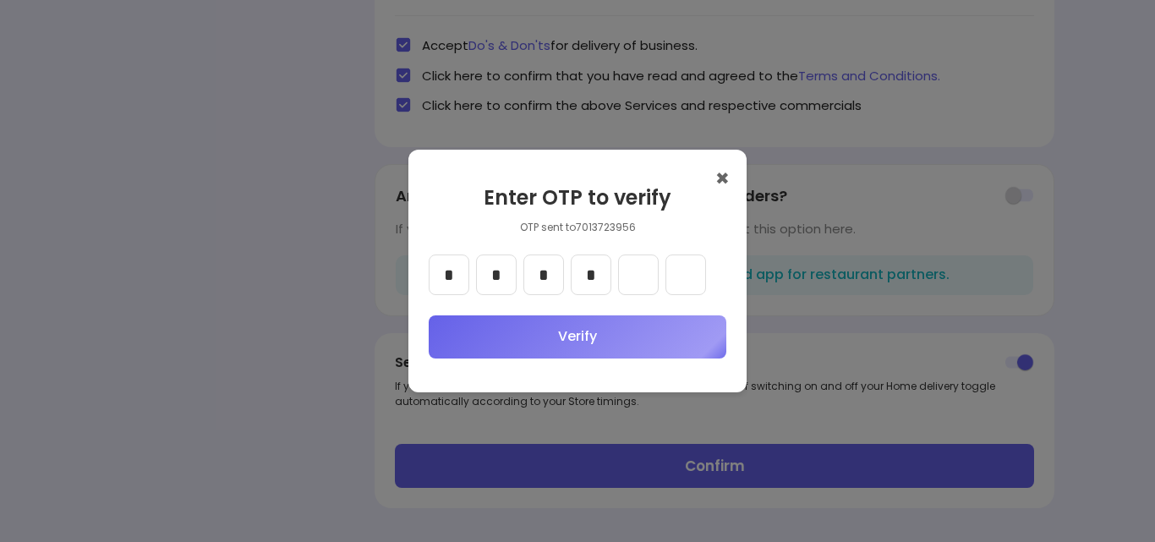
type input "*"
click at [583, 337] on button "Verify" at bounding box center [578, 336] width 298 height 43
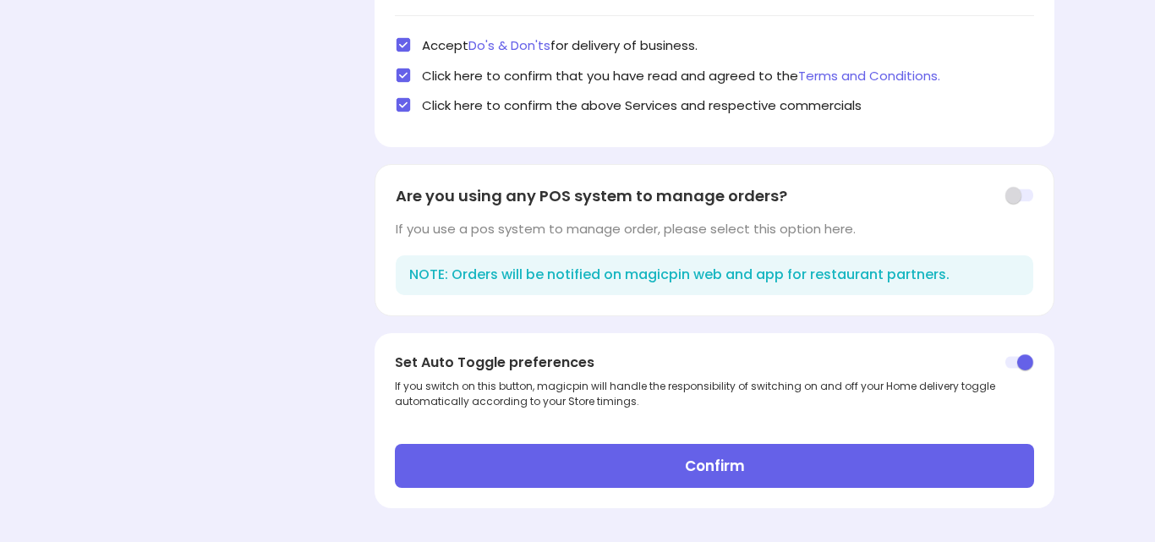
click at [629, 476] on button "Confirm" at bounding box center [714, 466] width 638 height 44
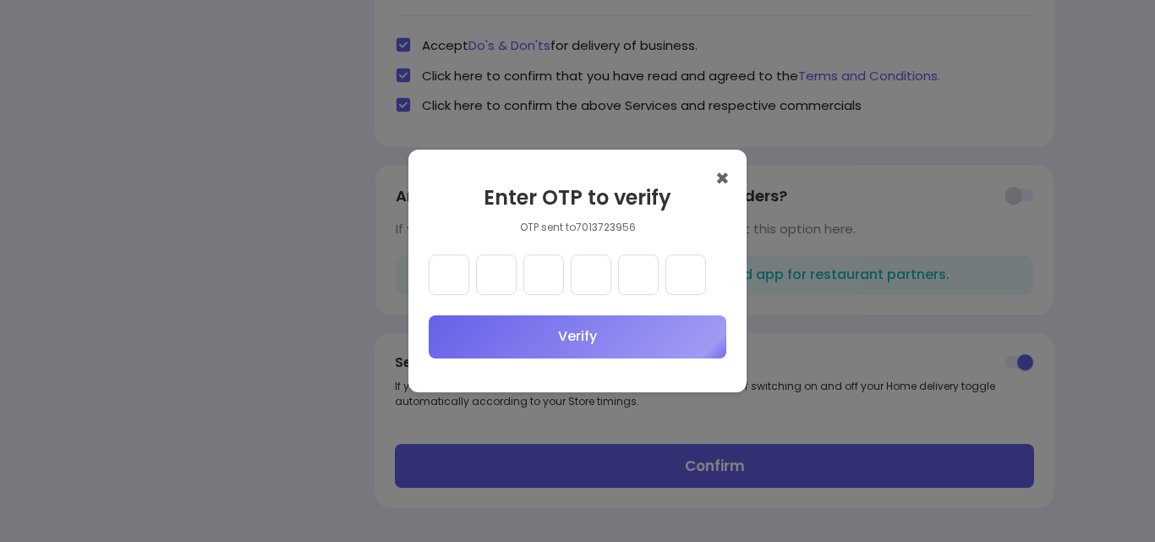
click at [713, 184] on div "✖ Enter OTP to verify OTP sent to 7013723956 Verify" at bounding box center [577, 271] width 338 height 242
click at [732, 178] on div "✖ Enter OTP to verify OTP sent to 7013723956 Verify" at bounding box center [577, 271] width 338 height 242
click at [723, 180] on button "✖" at bounding box center [722, 179] width 14 height 25
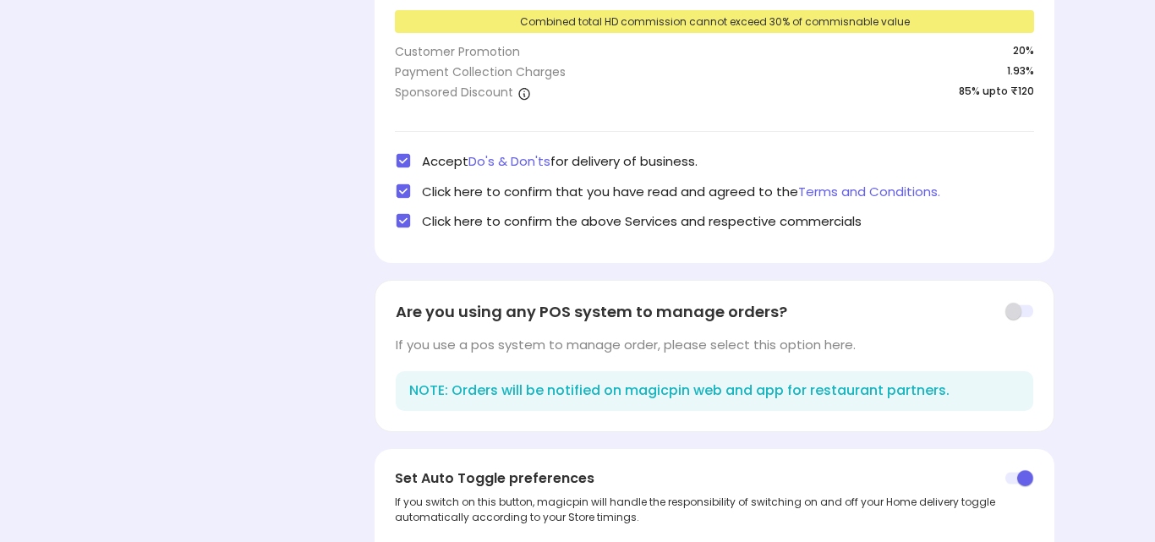
scroll to position [474, 0]
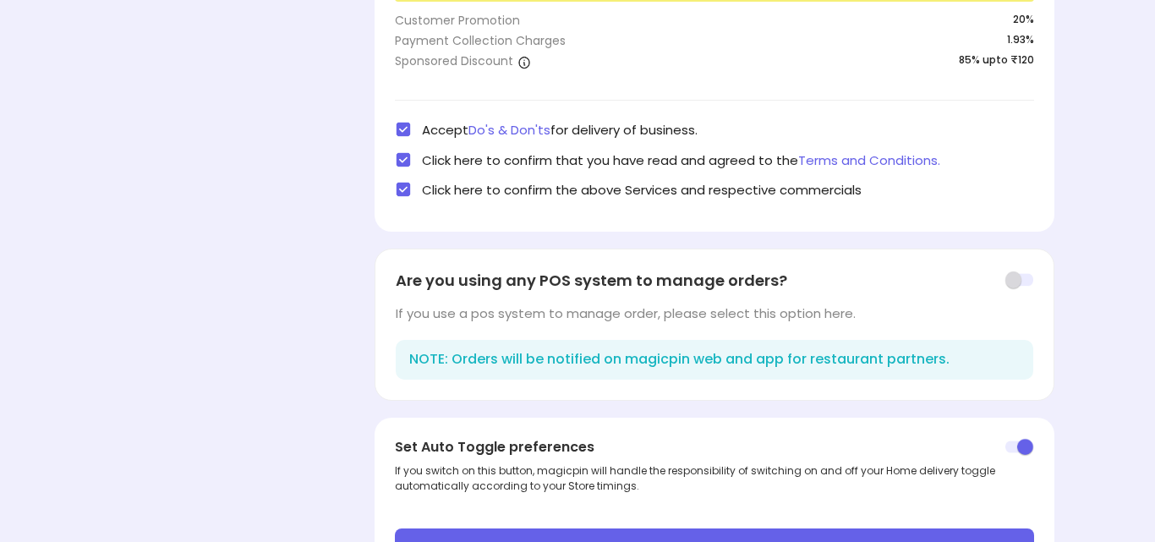
click at [678, 245] on div "Profile Info Store Visit Vouchers Commision 5 % Additional Discount (PC charges…" at bounding box center [714, 76] width 679 height 1066
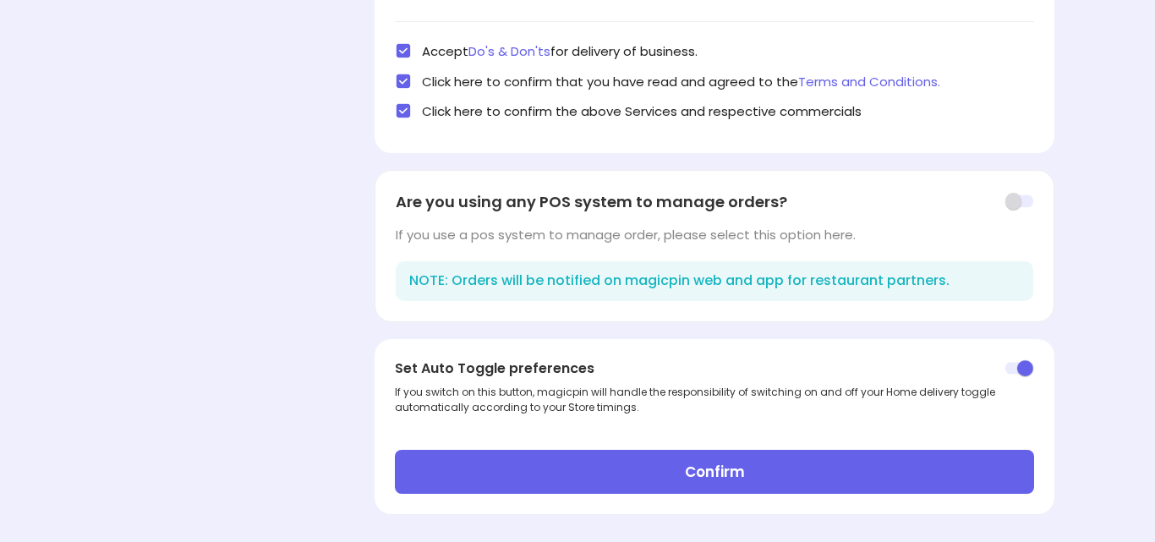
scroll to position [558, 0]
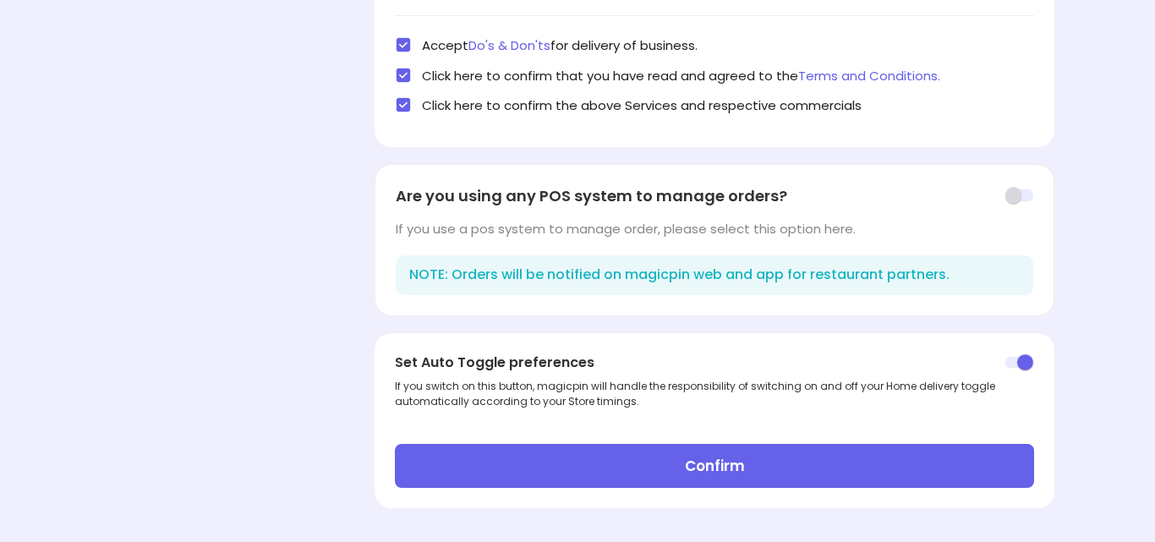
click at [1022, 195] on img at bounding box center [1019, 195] width 29 height 19
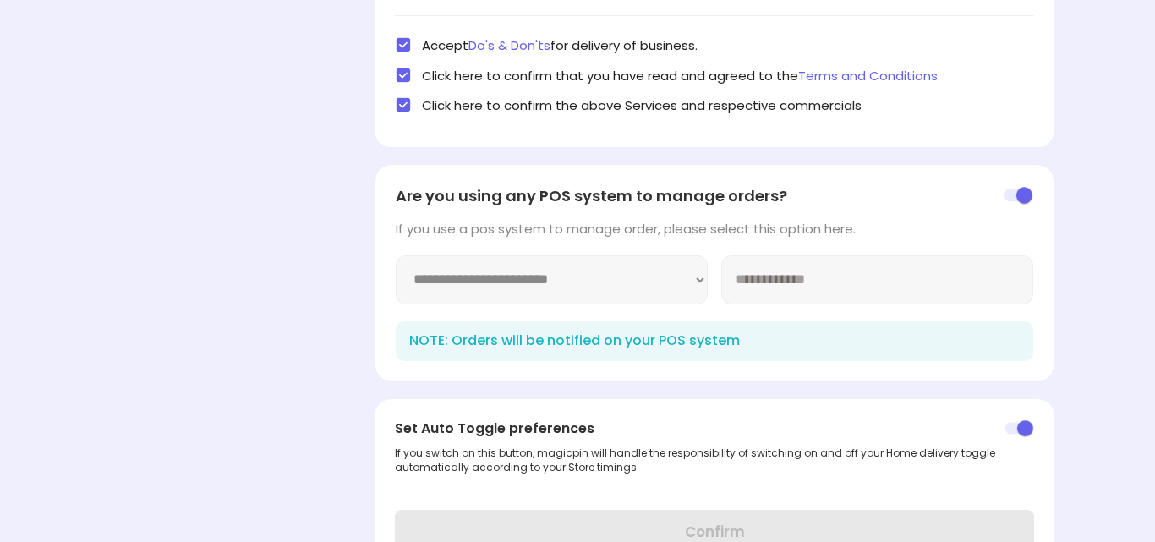
click at [630, 286] on select "**********" at bounding box center [552, 279] width 312 height 49
click at [1006, 194] on img at bounding box center [1019, 195] width 29 height 19
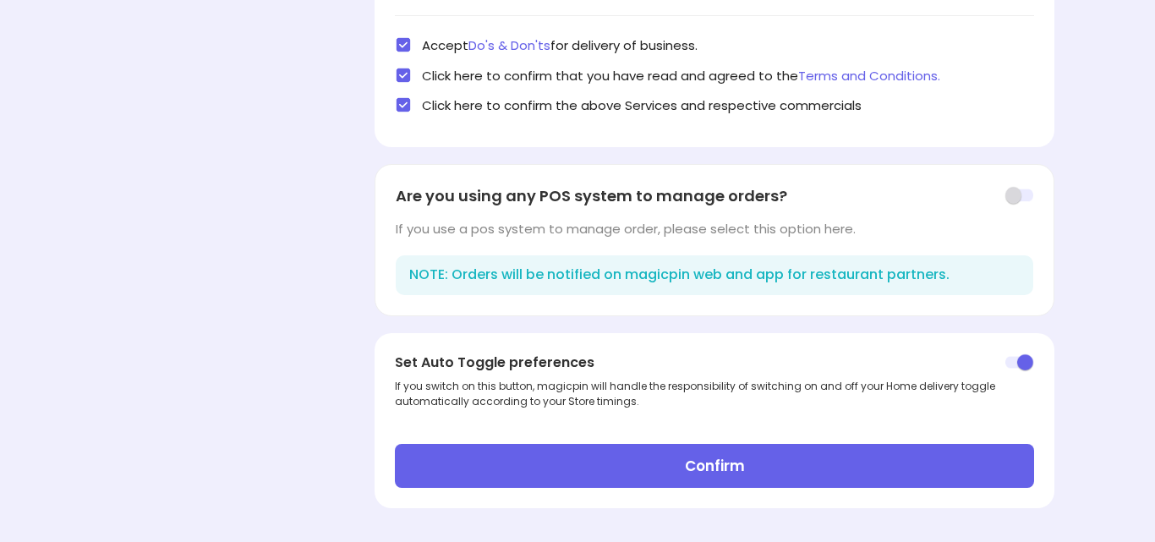
click at [796, 474] on button "Confirm" at bounding box center [714, 466] width 638 height 44
click at [696, 484] on button "Confirm" at bounding box center [714, 466] width 638 height 44
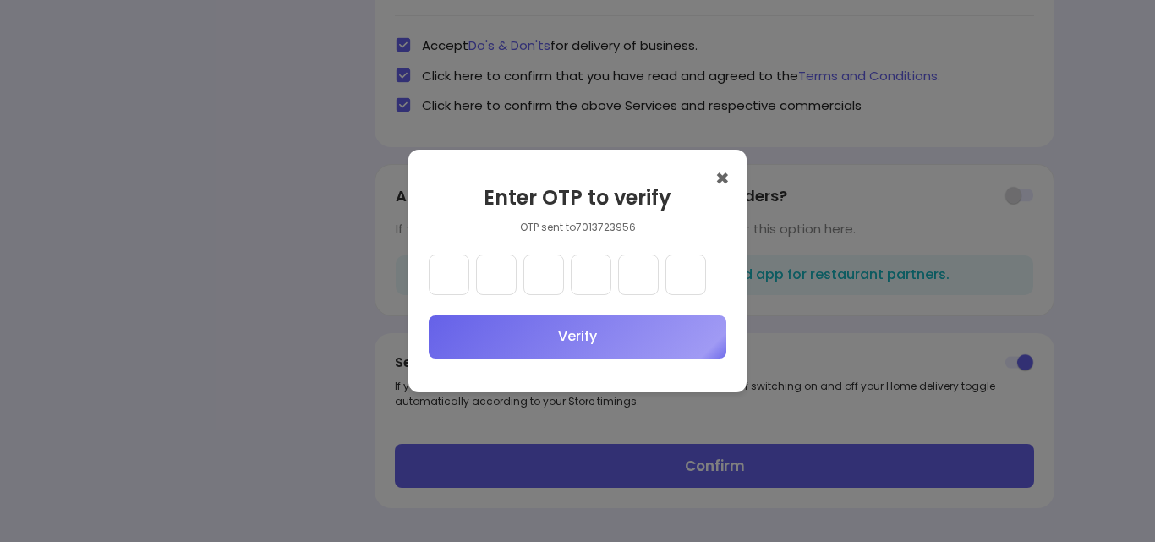
click at [466, 280] on input "text" at bounding box center [449, 275] width 41 height 41
type input "*"
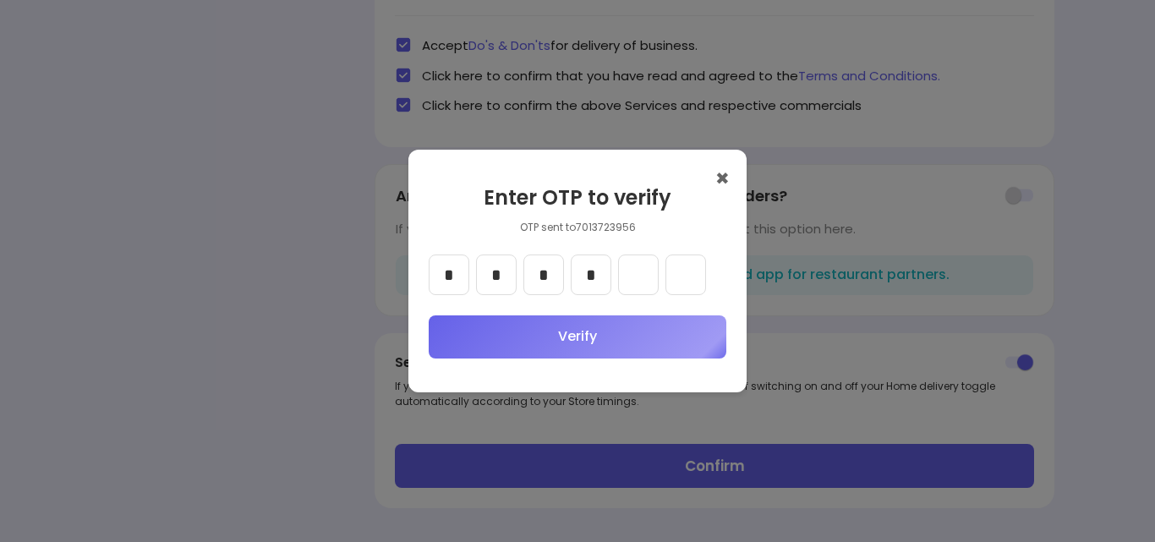
type input "*"
click at [554, 341] on button "Verify" at bounding box center [578, 336] width 298 height 43
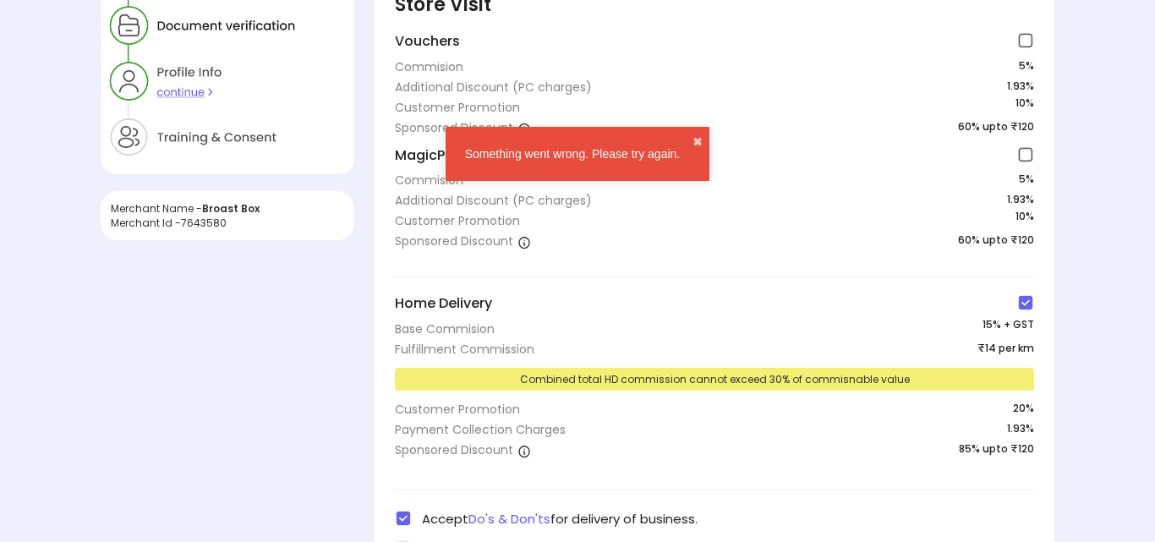
scroll to position [0, 0]
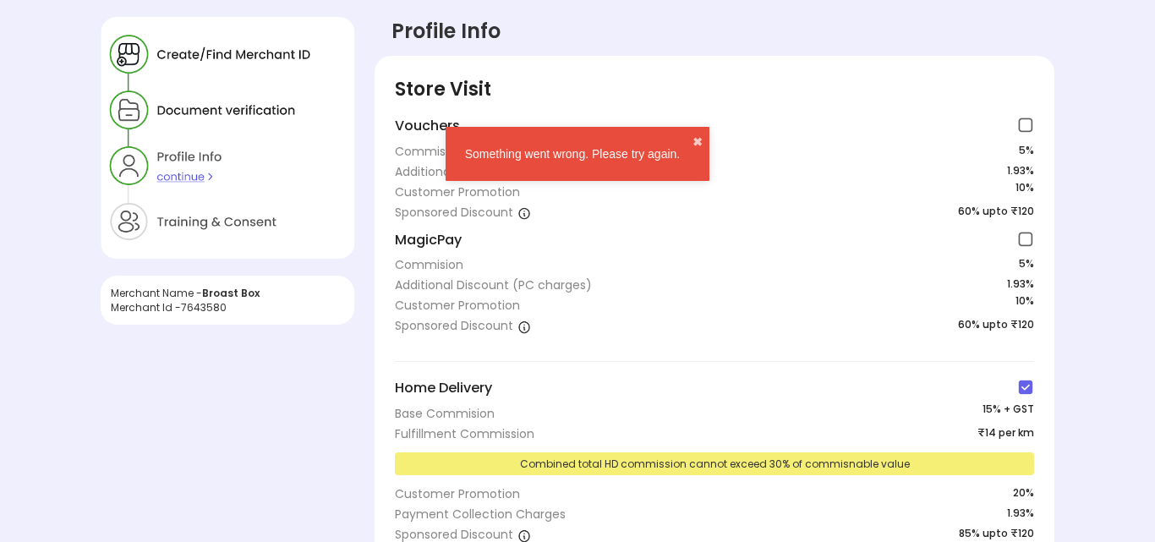
click at [623, 309] on div "Customer Promotion 10 %" at bounding box center [714, 305] width 638 height 24
click at [1016, 129] on div "Vouchers" at bounding box center [714, 128] width 638 height 23
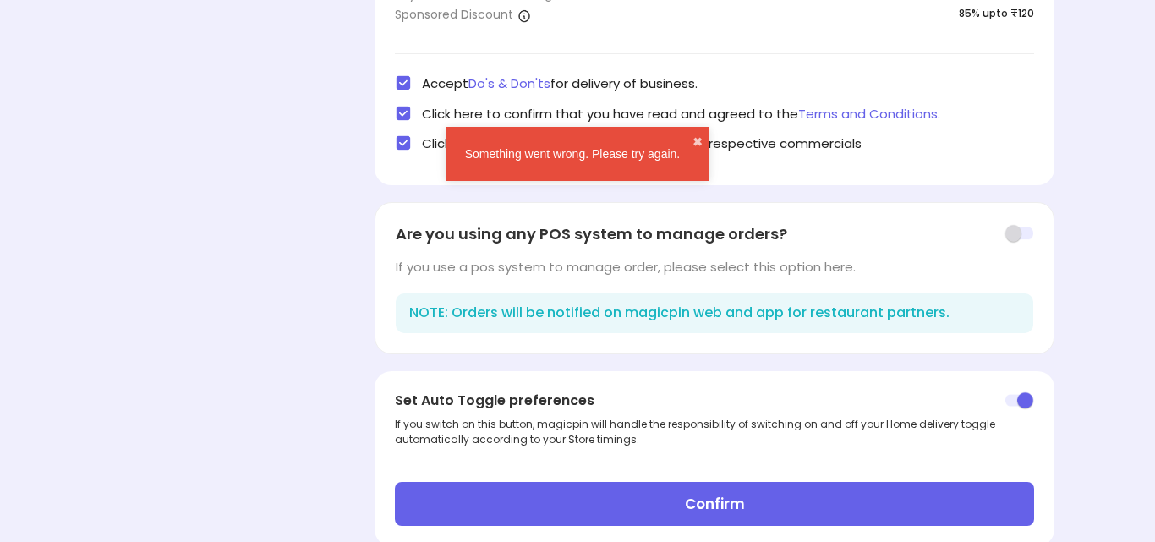
scroll to position [558, 0]
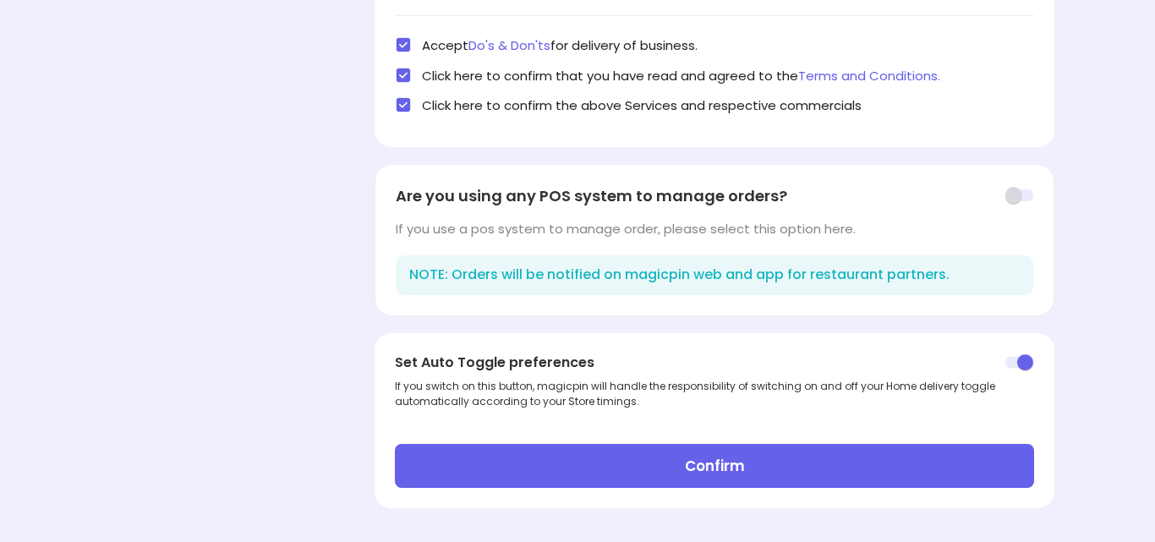
click at [797, 475] on button "Confirm" at bounding box center [714, 466] width 638 height 44
click at [712, 458] on button "Confirm" at bounding box center [714, 466] width 638 height 44
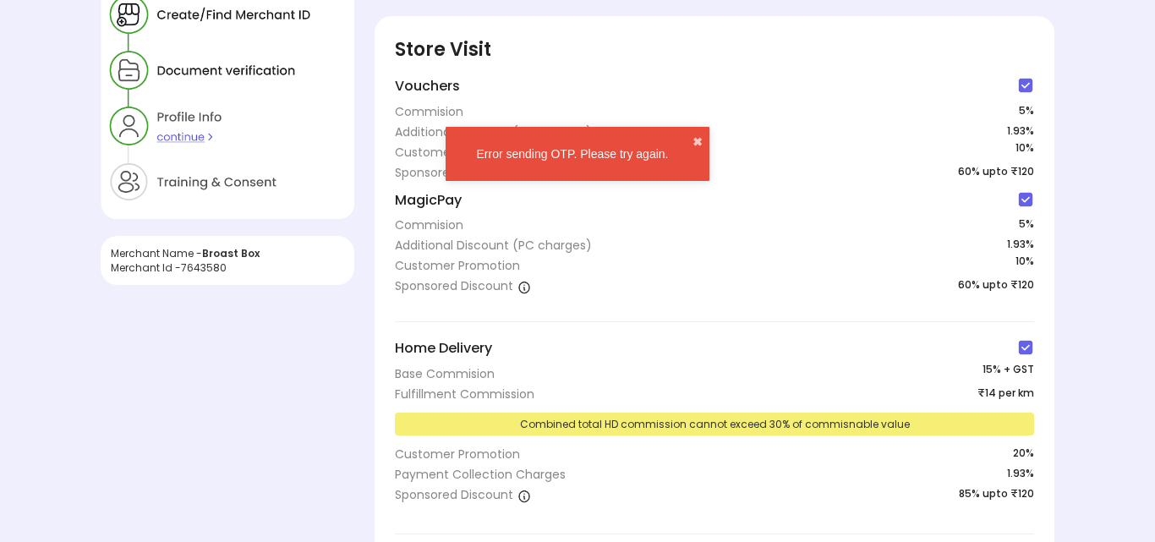
scroll to position [0, 0]
